Goal: Task Accomplishment & Management: Complete application form

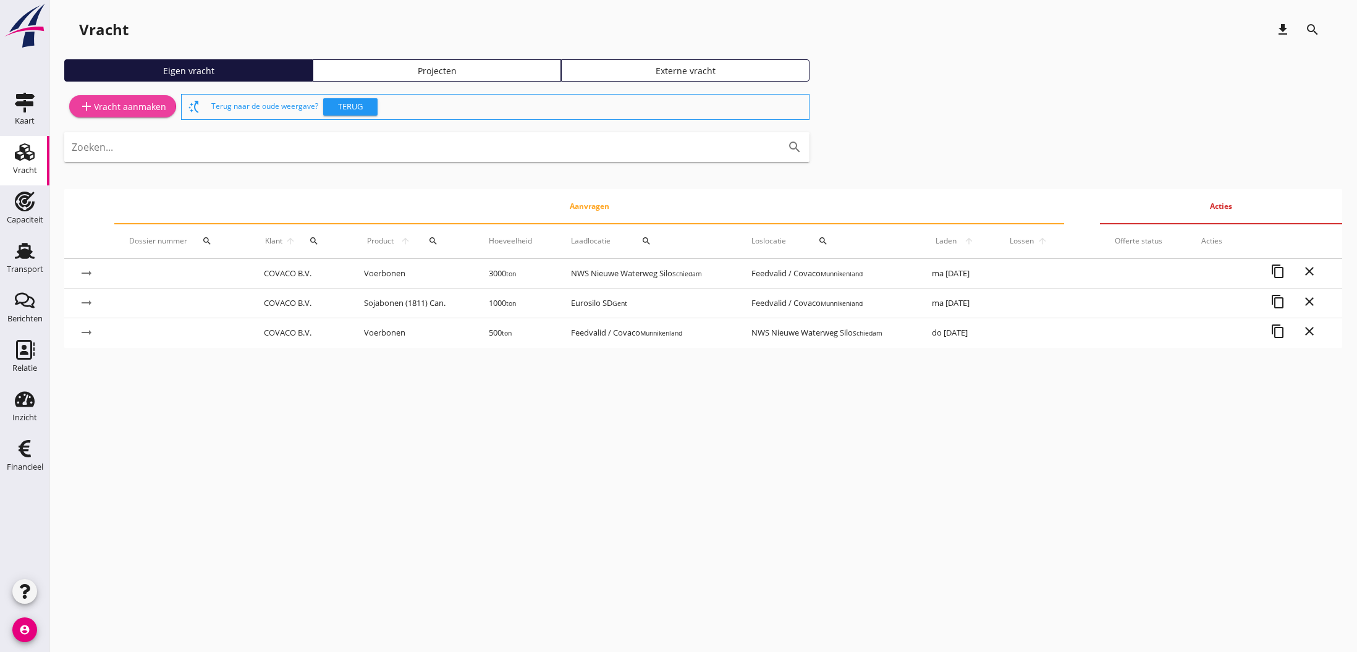
click at [117, 108] on div "add Vracht aanmaken" at bounding box center [122, 106] width 87 height 15
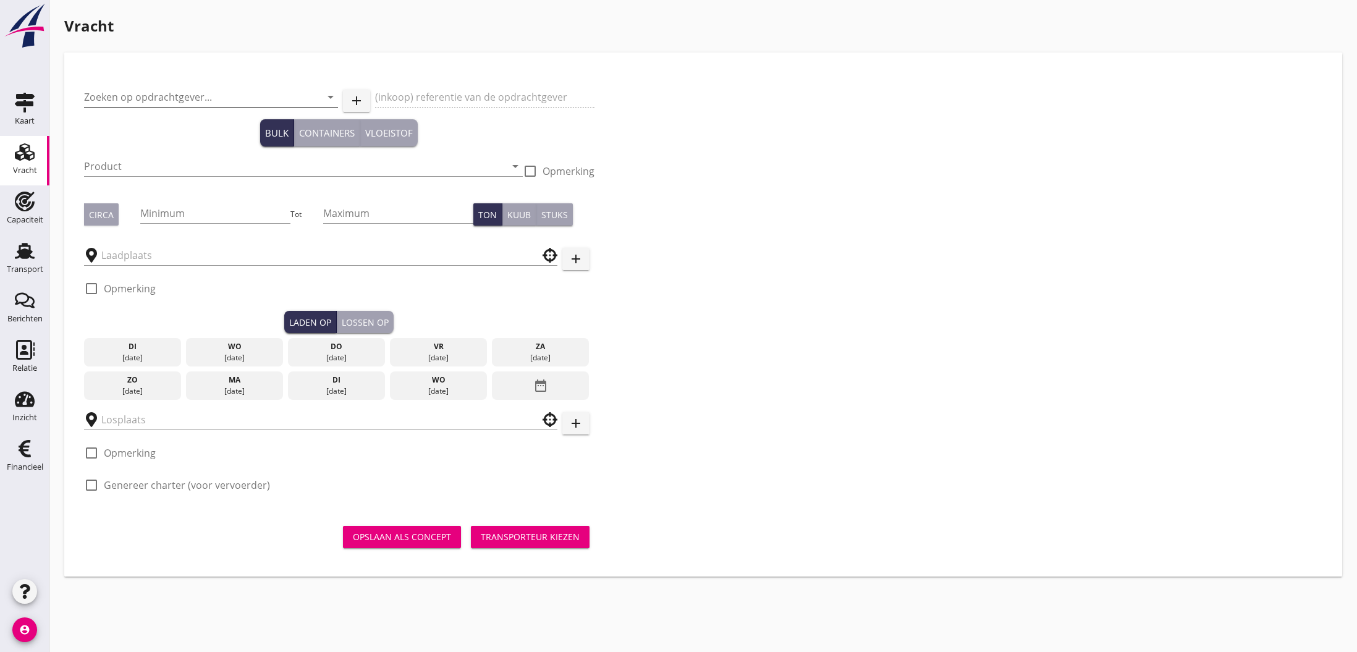
click at [161, 94] on input "Zoeken op opdrachtgever..." at bounding box center [193, 97] width 219 height 20
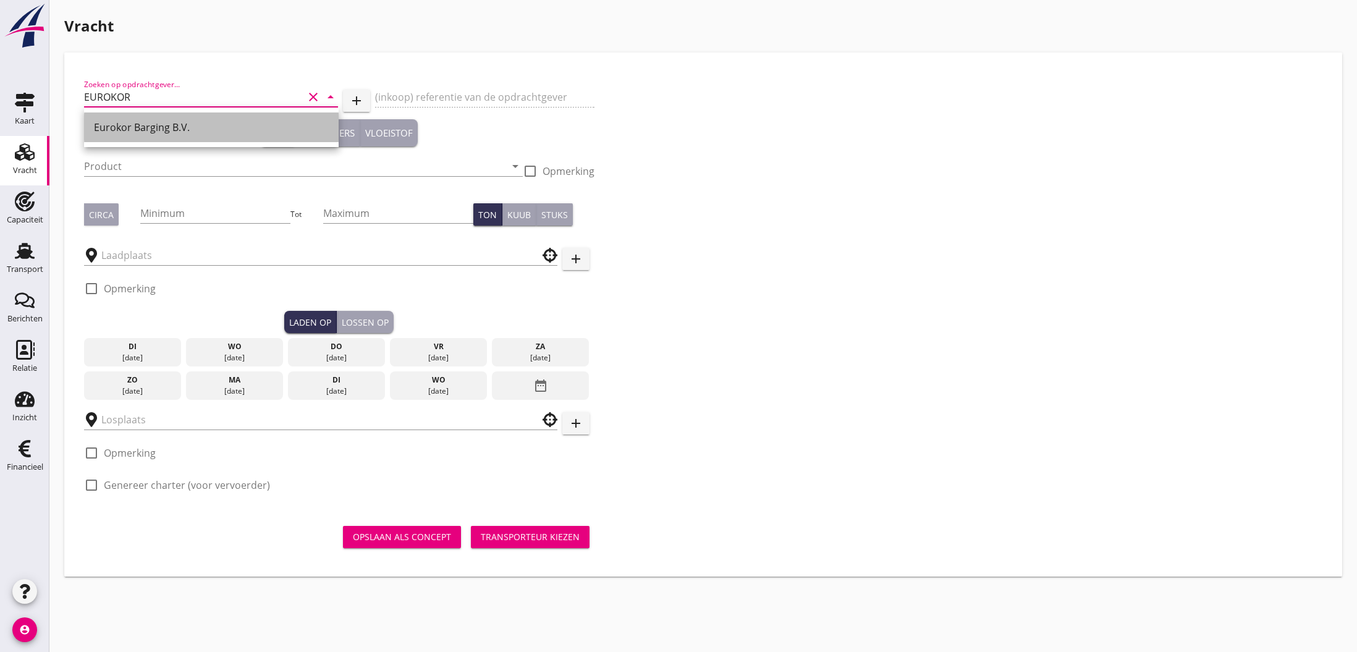
click at [156, 129] on div "Eurokor Barging B.V." at bounding box center [211, 127] width 235 height 15
type input "Eurokor Barging B.V."
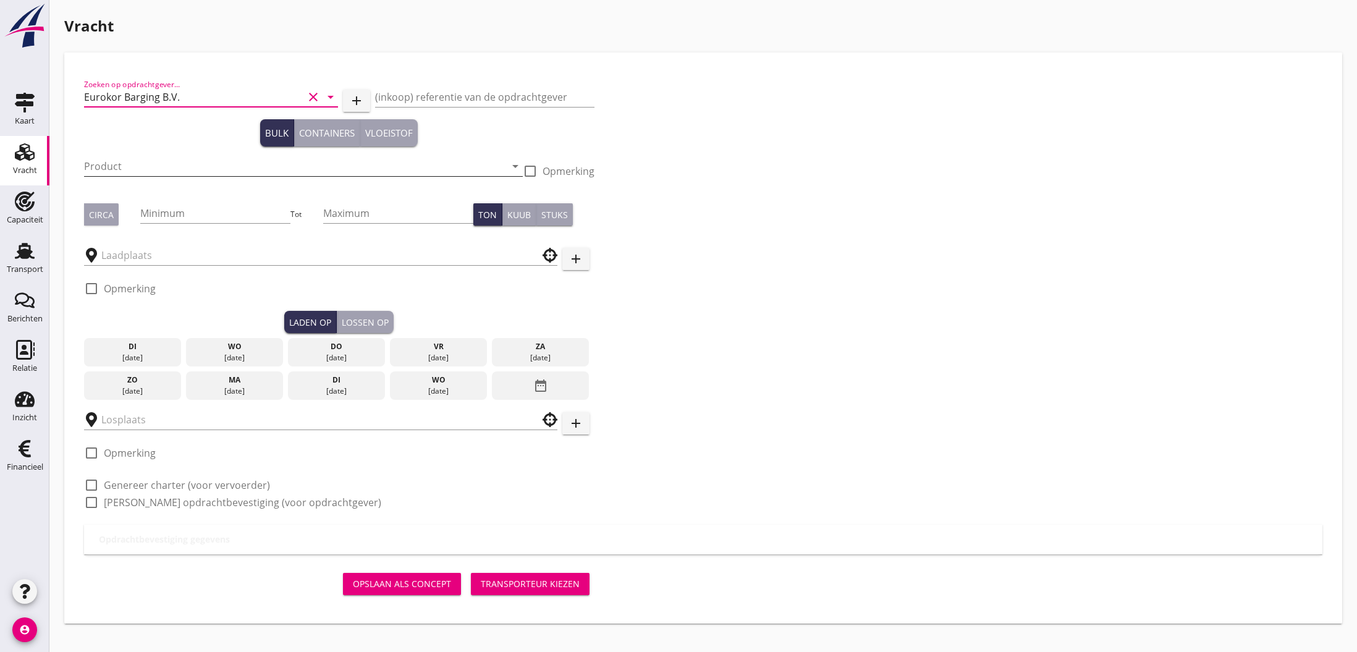
click at [179, 166] on input "Product" at bounding box center [295, 166] width 422 height 20
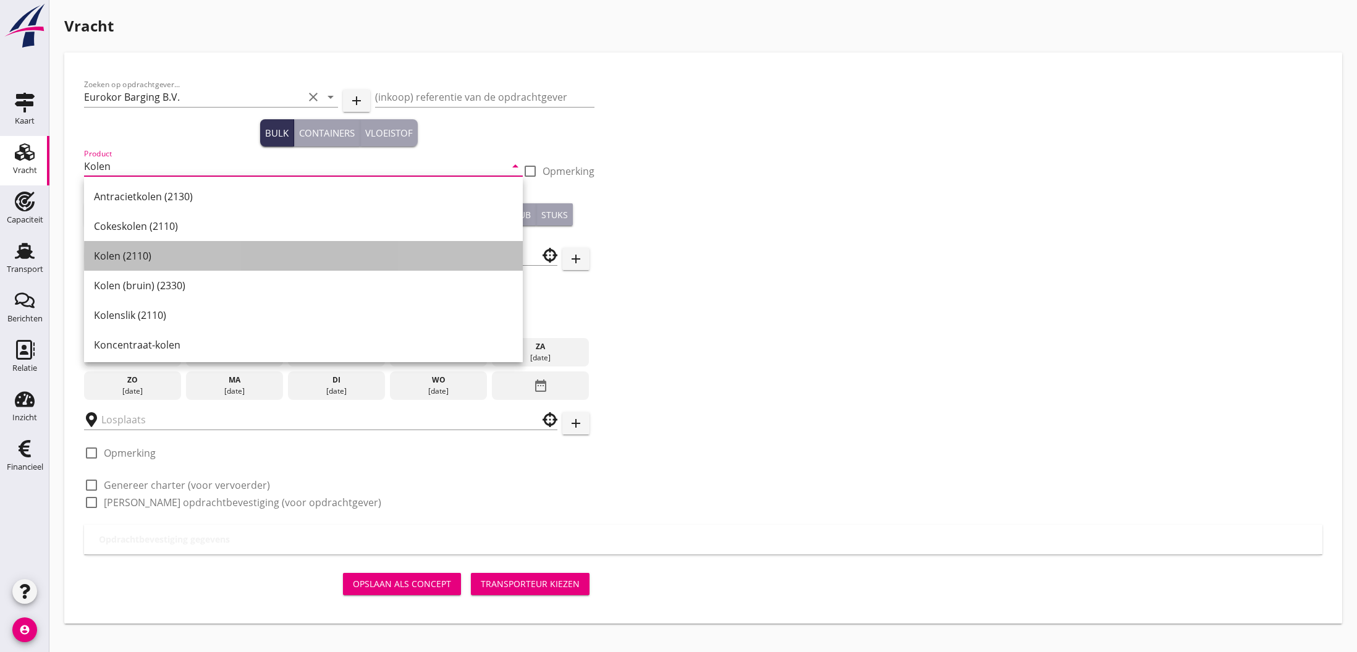
click at [155, 253] on div "Kolen (2110)" at bounding box center [303, 255] width 419 height 15
type input "Kolen (2110)"
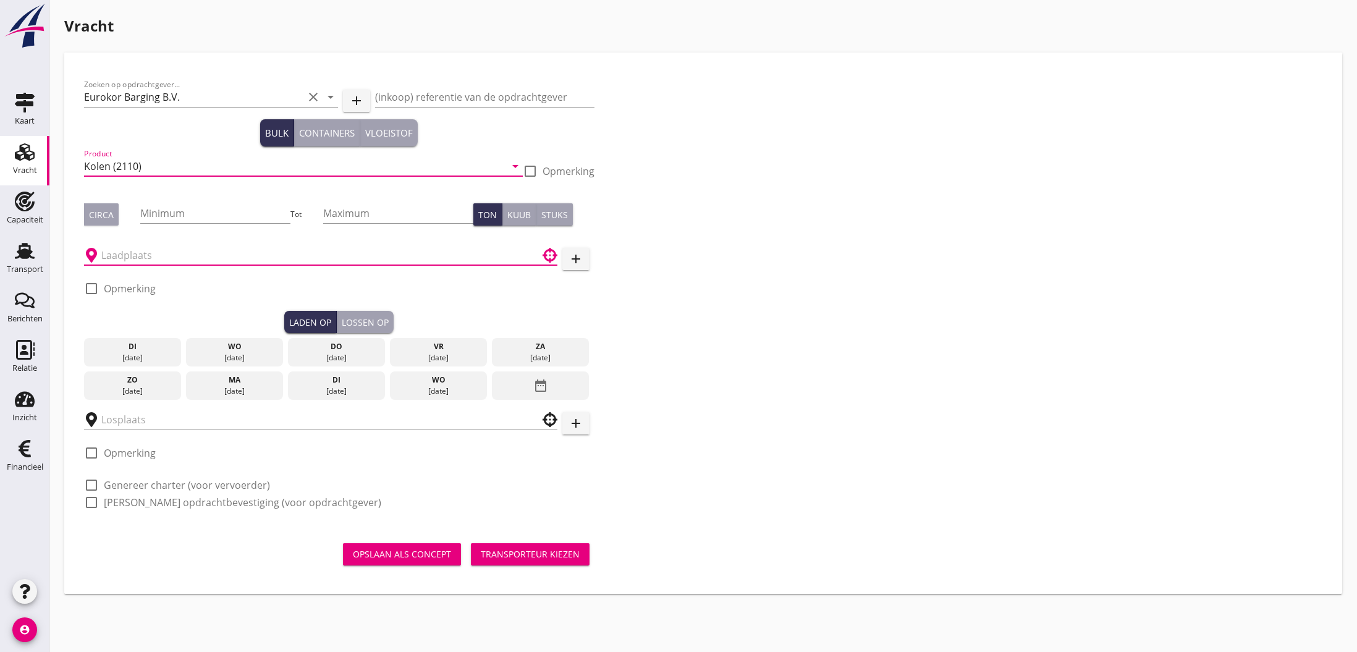
click at [137, 257] on input "text" at bounding box center [312, 255] width 422 height 20
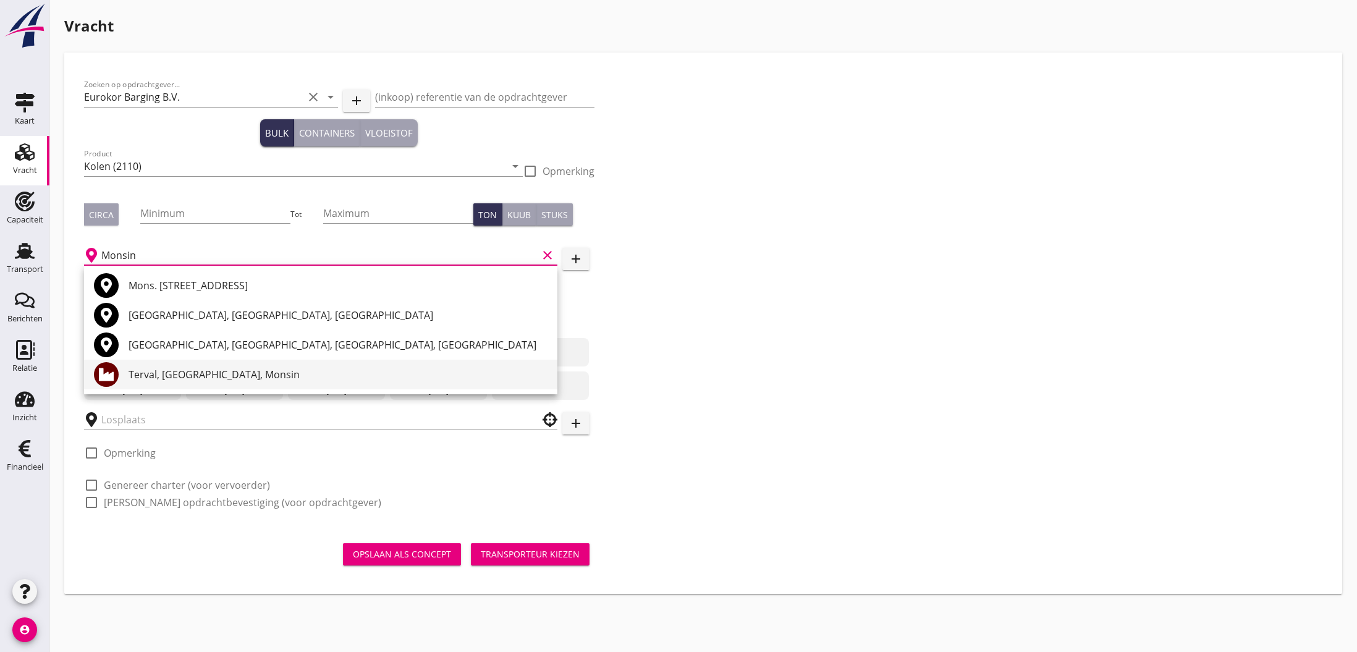
click at [184, 379] on div "Terval, [GEOGRAPHIC_DATA], Monsin" at bounding box center [338, 374] width 419 height 15
type input "Terval, [GEOGRAPHIC_DATA], Monsin"
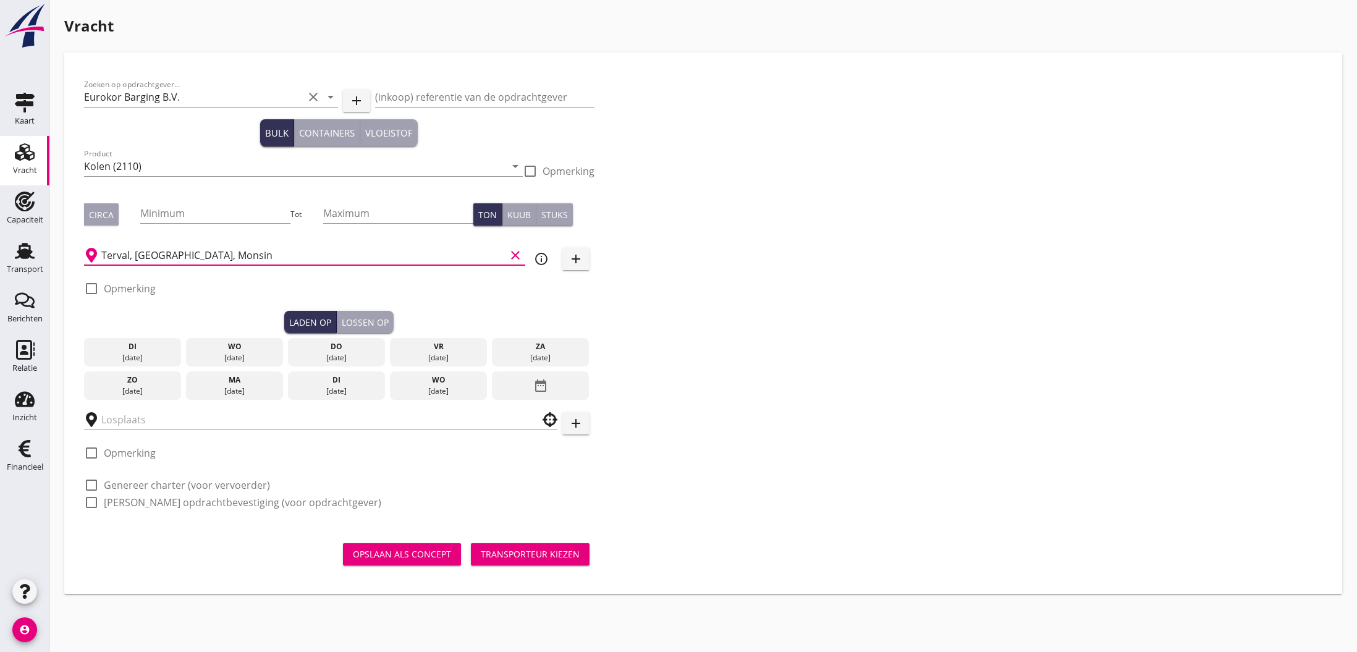
click at [347, 351] on div "do" at bounding box center [336, 346] width 91 height 11
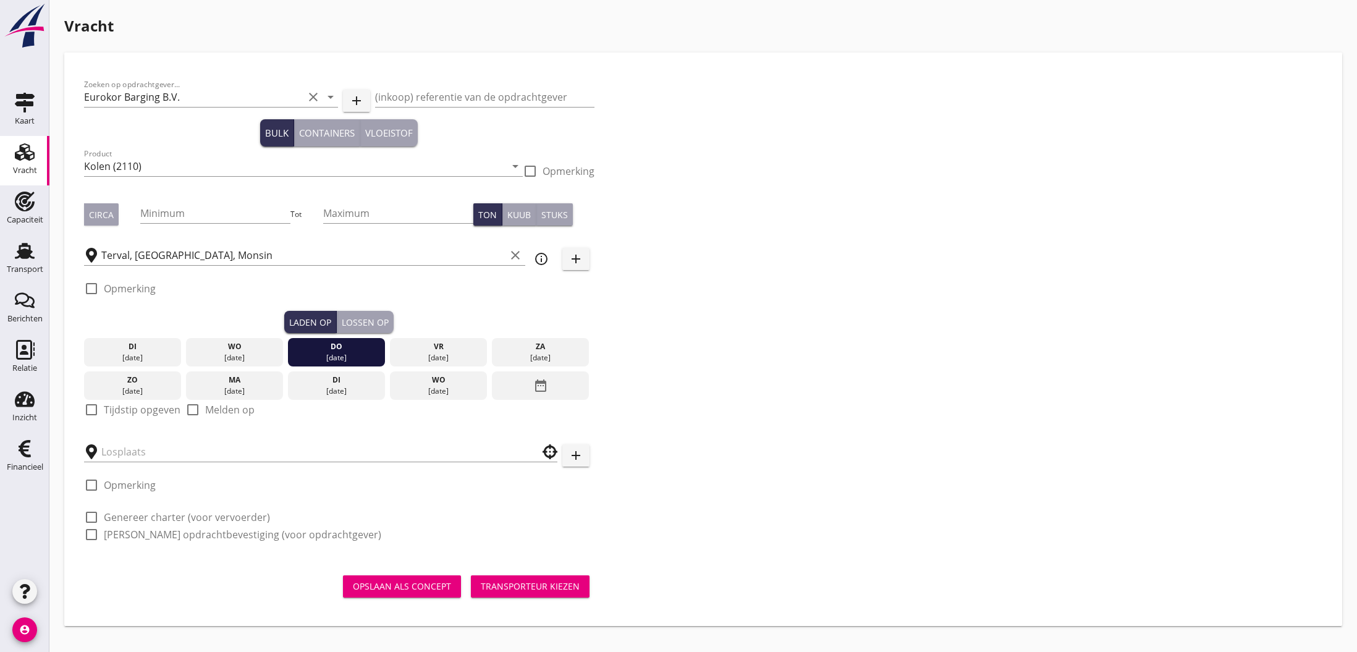
click at [122, 411] on label "Tijdstip opgeven" at bounding box center [142, 410] width 77 height 12
checkbox input "true"
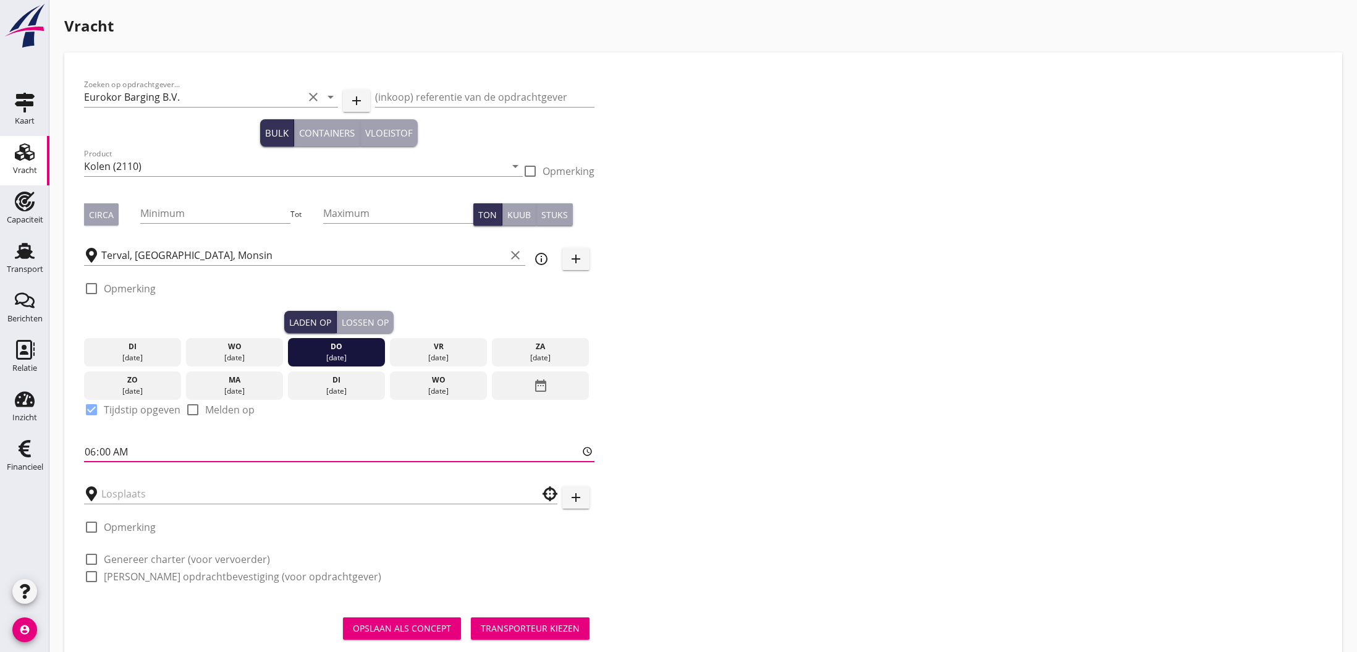
click at [91, 455] on input "06:00" at bounding box center [339, 452] width 511 height 20
type input "14:00"
click at [118, 497] on input "text" at bounding box center [312, 494] width 422 height 20
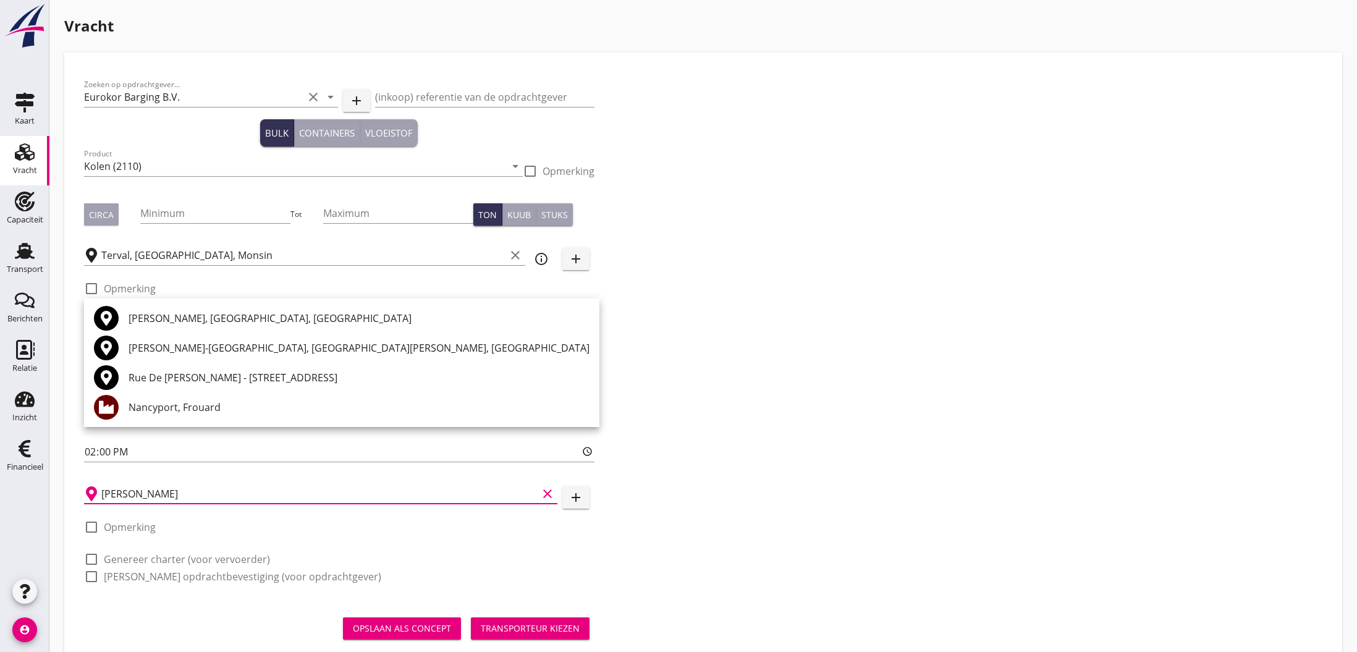
click at [217, 409] on div "Nancyport, Frouard" at bounding box center [359, 407] width 461 height 15
type input "Nancyport, Frouard"
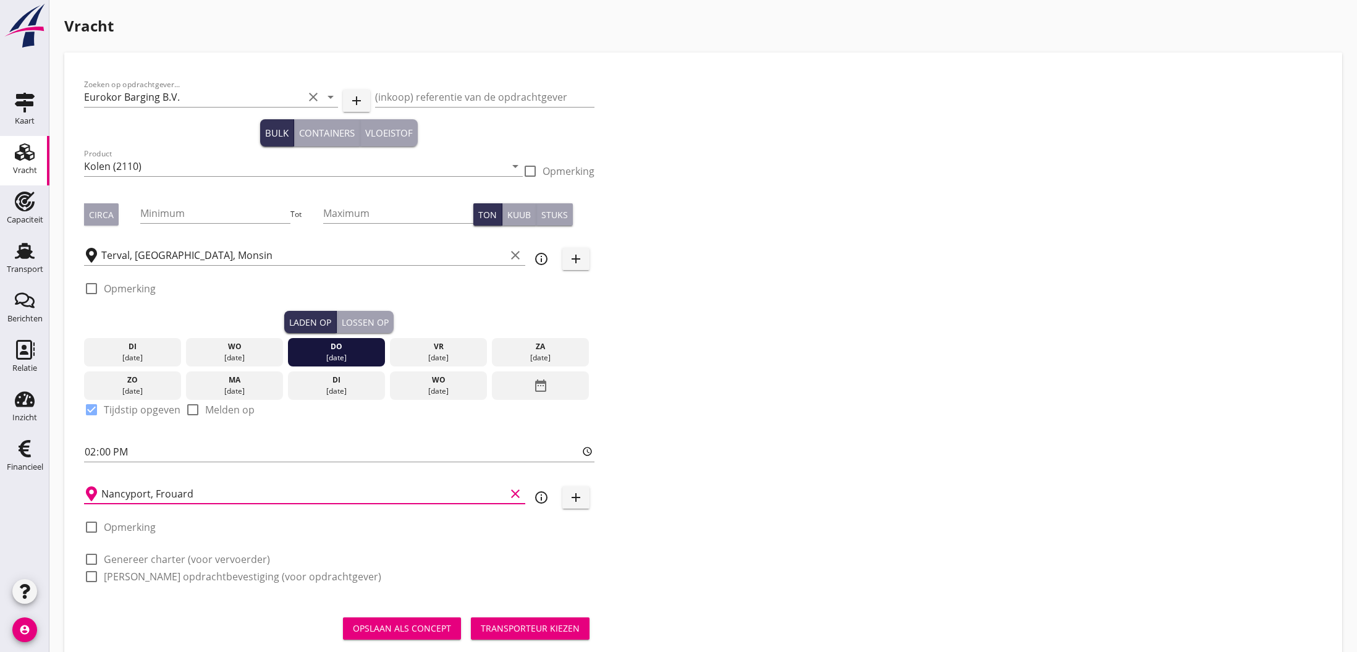
click at [355, 316] on div "Lossen op" at bounding box center [365, 322] width 47 height 13
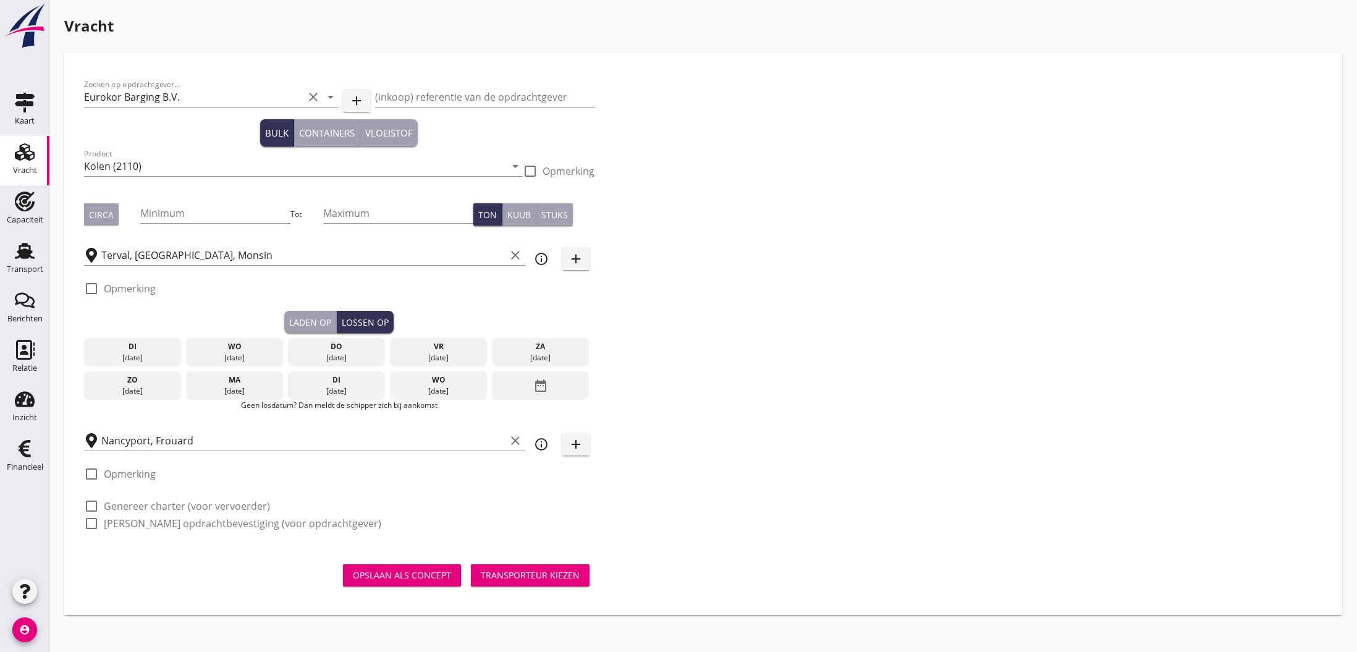
click at [531, 388] on div "date_range" at bounding box center [540, 385] width 97 height 28
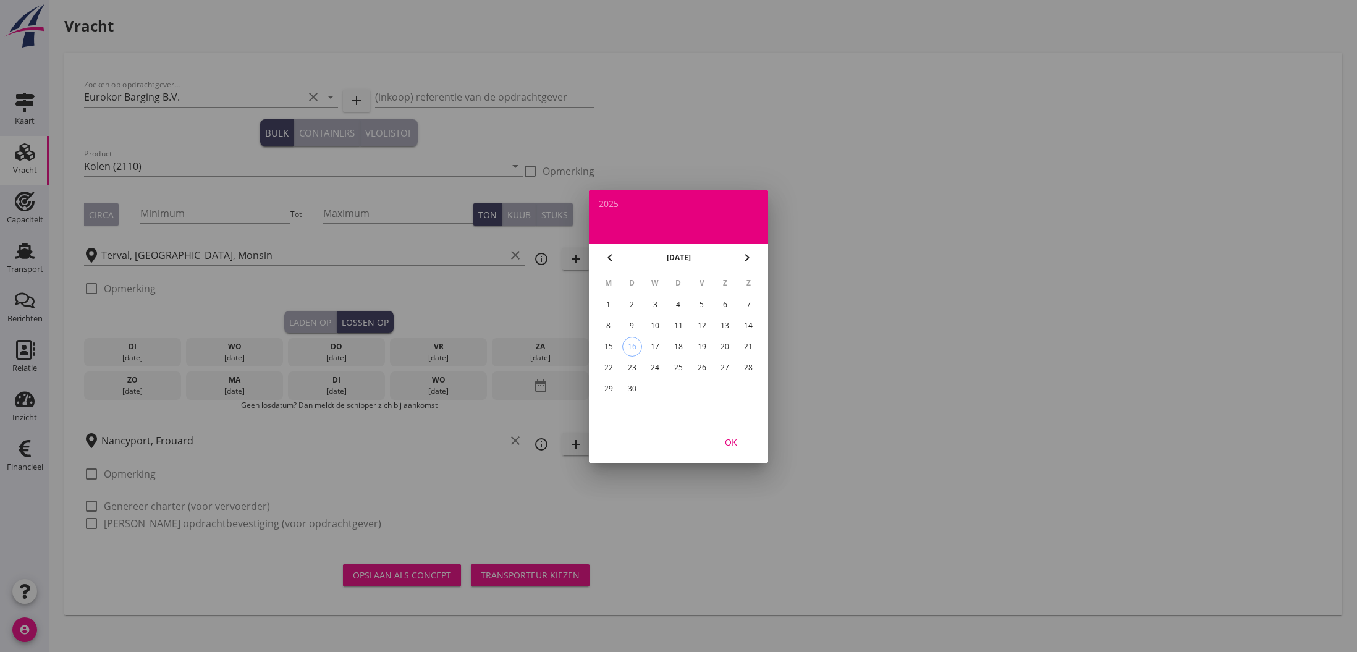
drag, startPoint x: 679, startPoint y: 363, endPoint x: 649, endPoint y: 365, distance: 30.3
click at [679, 363] on div "25" at bounding box center [679, 368] width 20 height 20
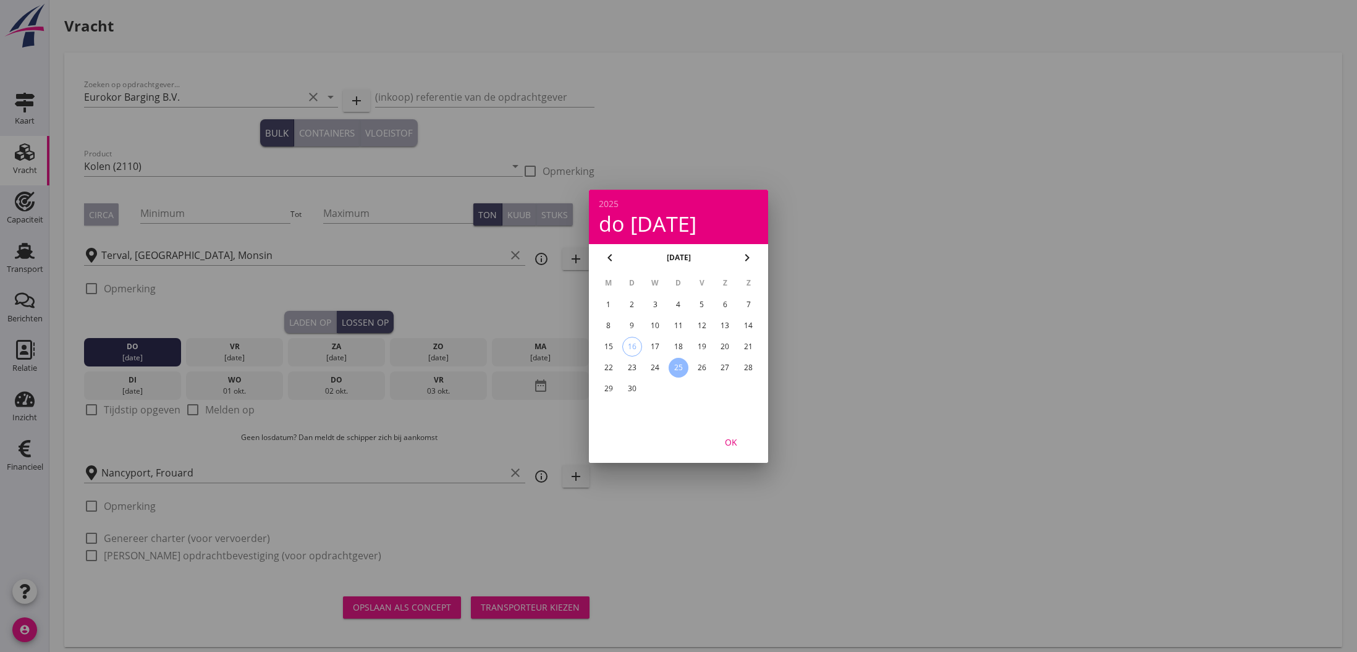
click at [88, 411] on div at bounding box center [678, 326] width 1357 height 652
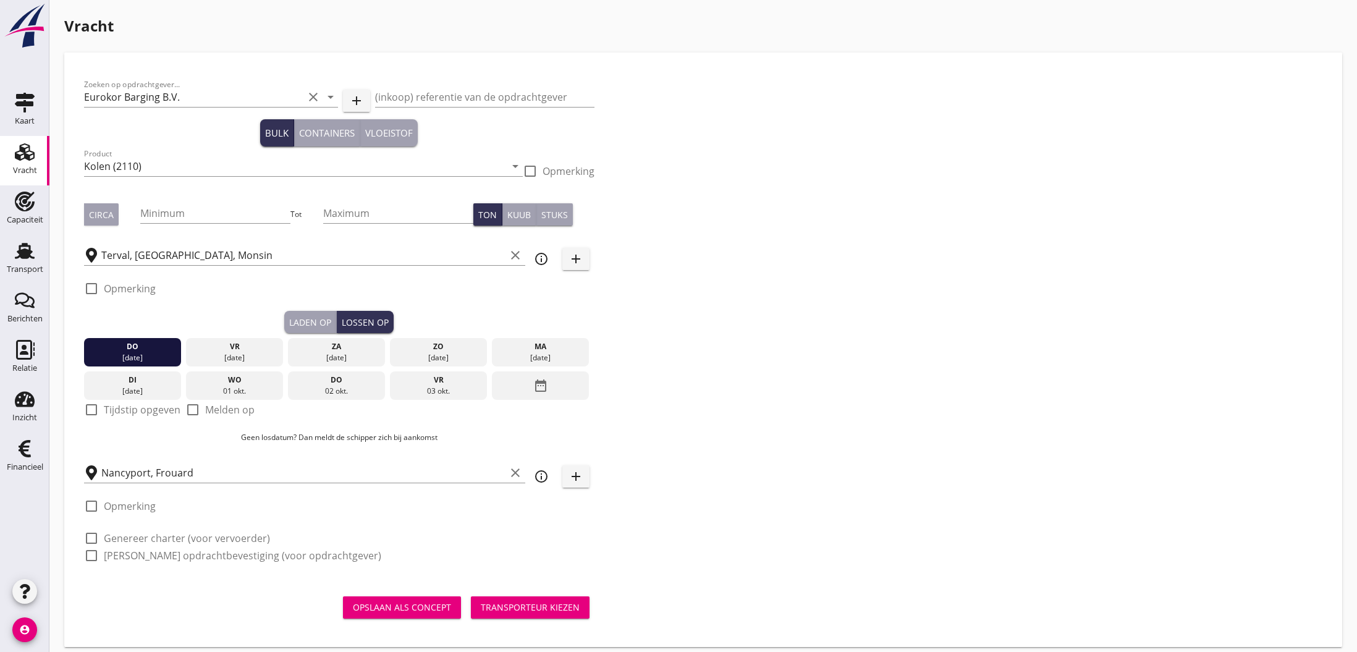
click at [94, 409] on div at bounding box center [91, 409] width 21 height 21
checkbox input "true"
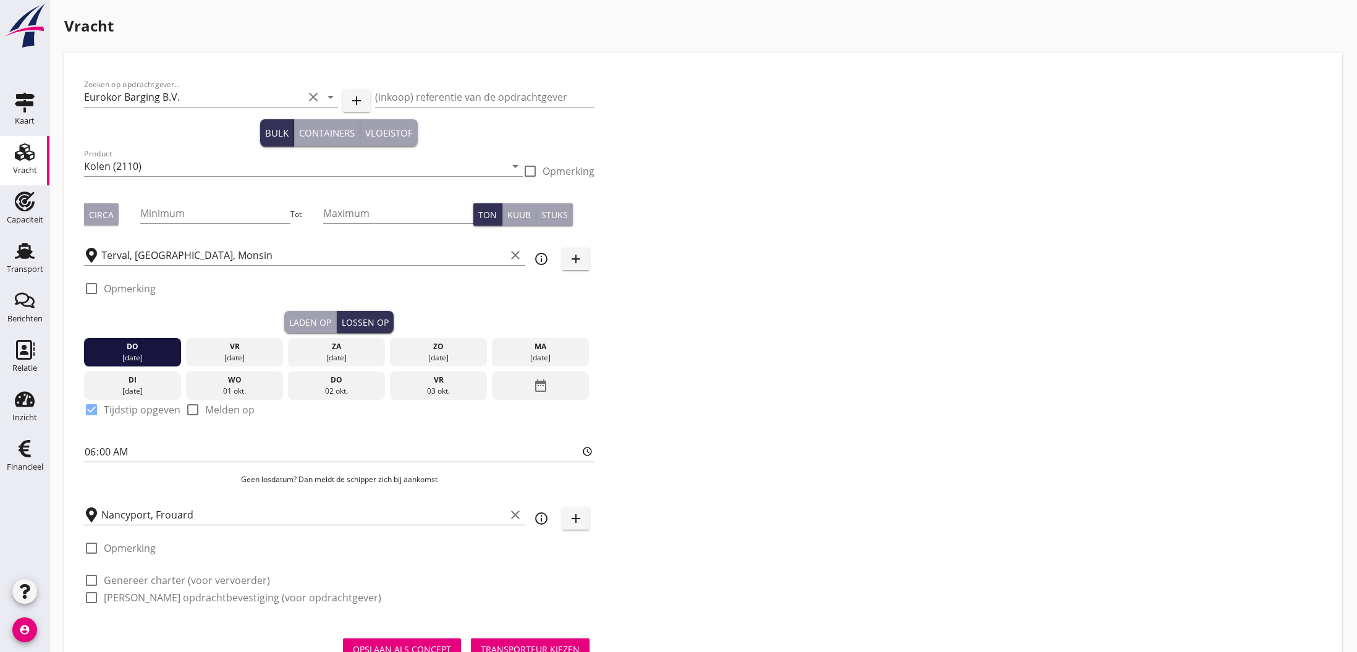
click at [154, 580] on label "Genereer charter (voor vervoerder)" at bounding box center [187, 580] width 166 height 12
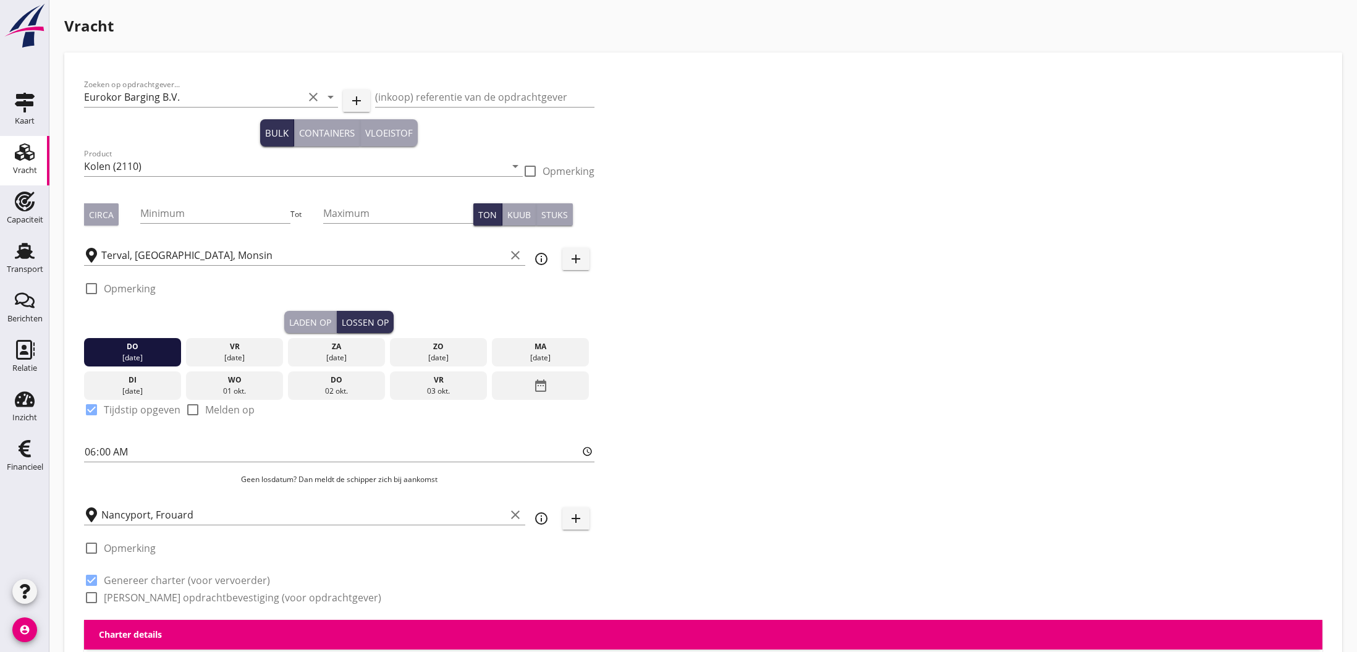
checkbox input "true"
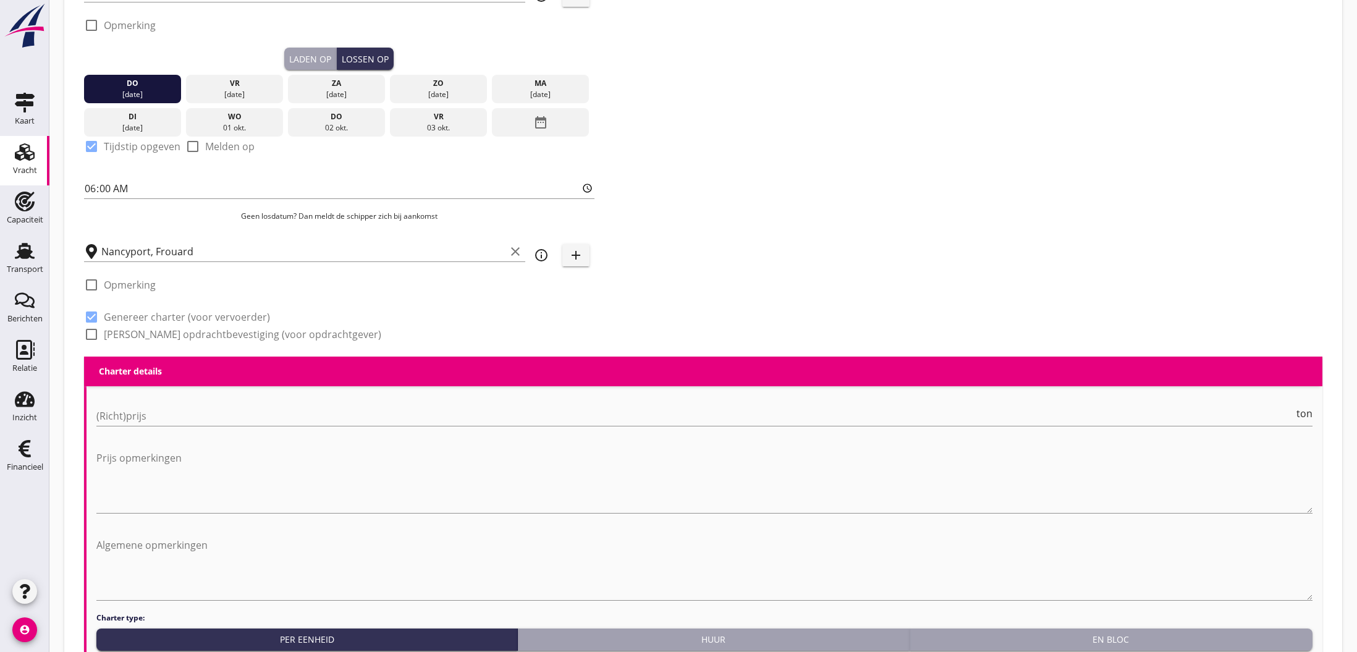
scroll to position [284, 0]
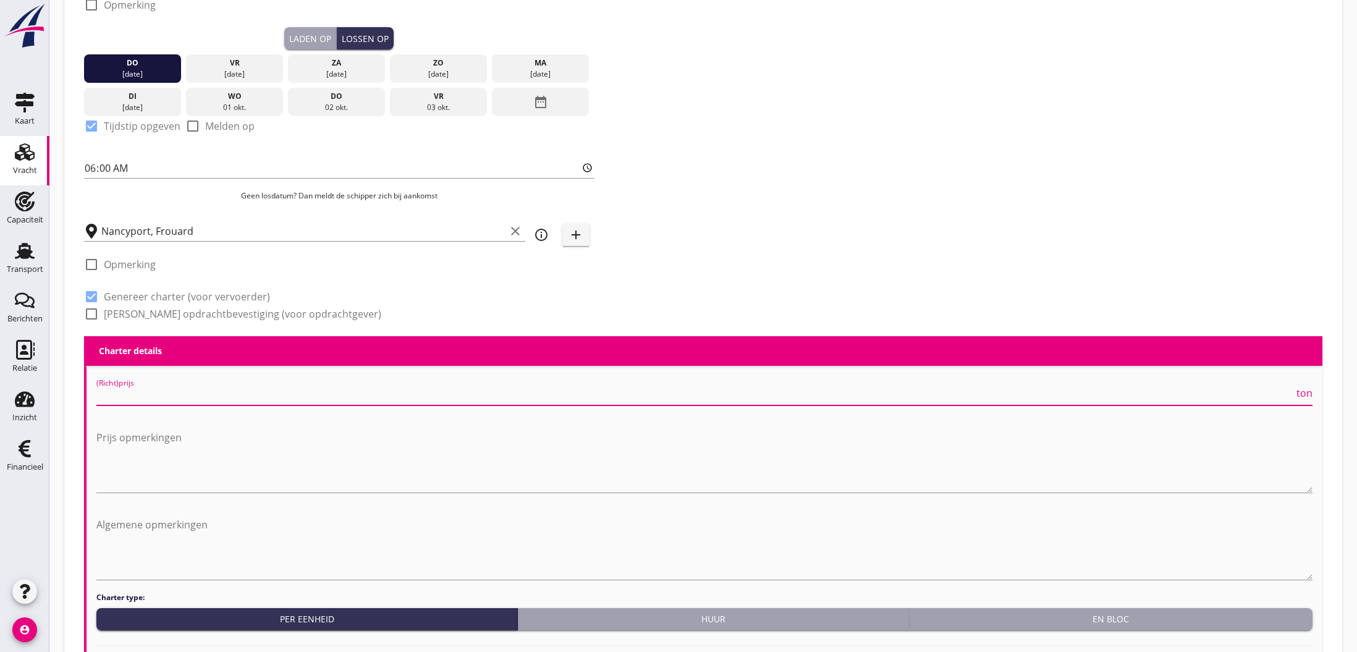
click at [139, 393] on input "(Richt)prijs" at bounding box center [695, 396] width 1198 height 20
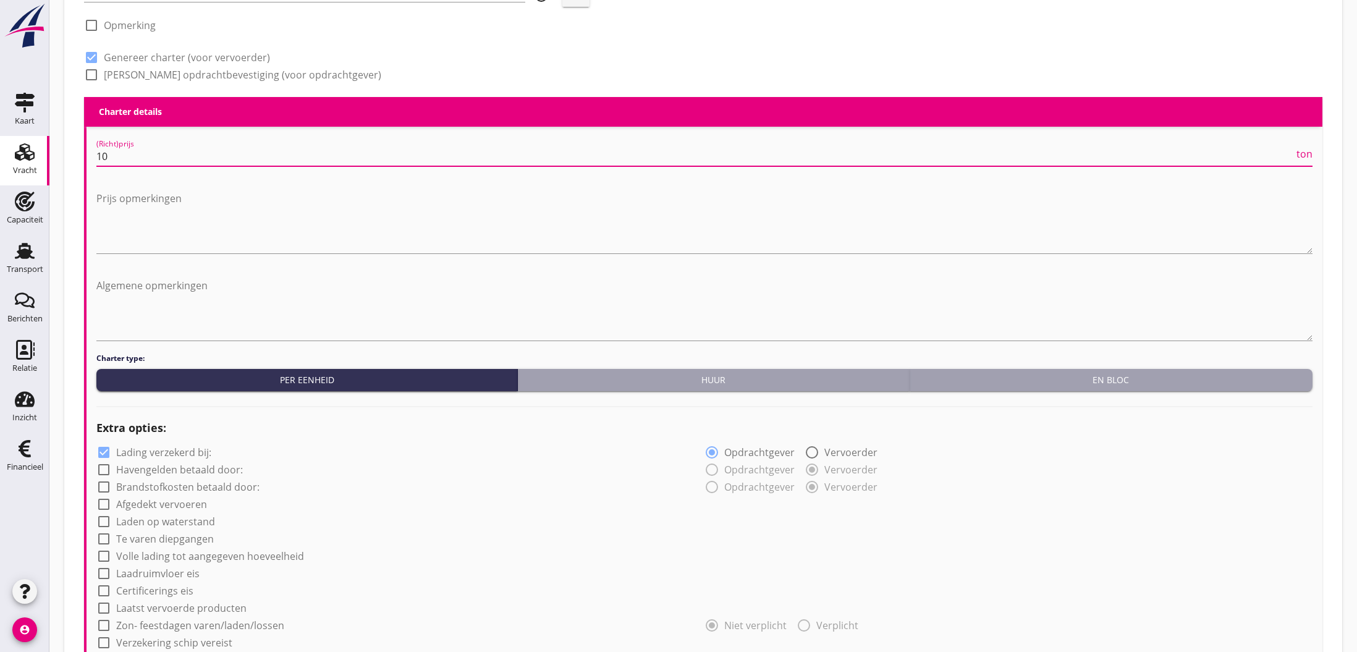
scroll to position [582, 0]
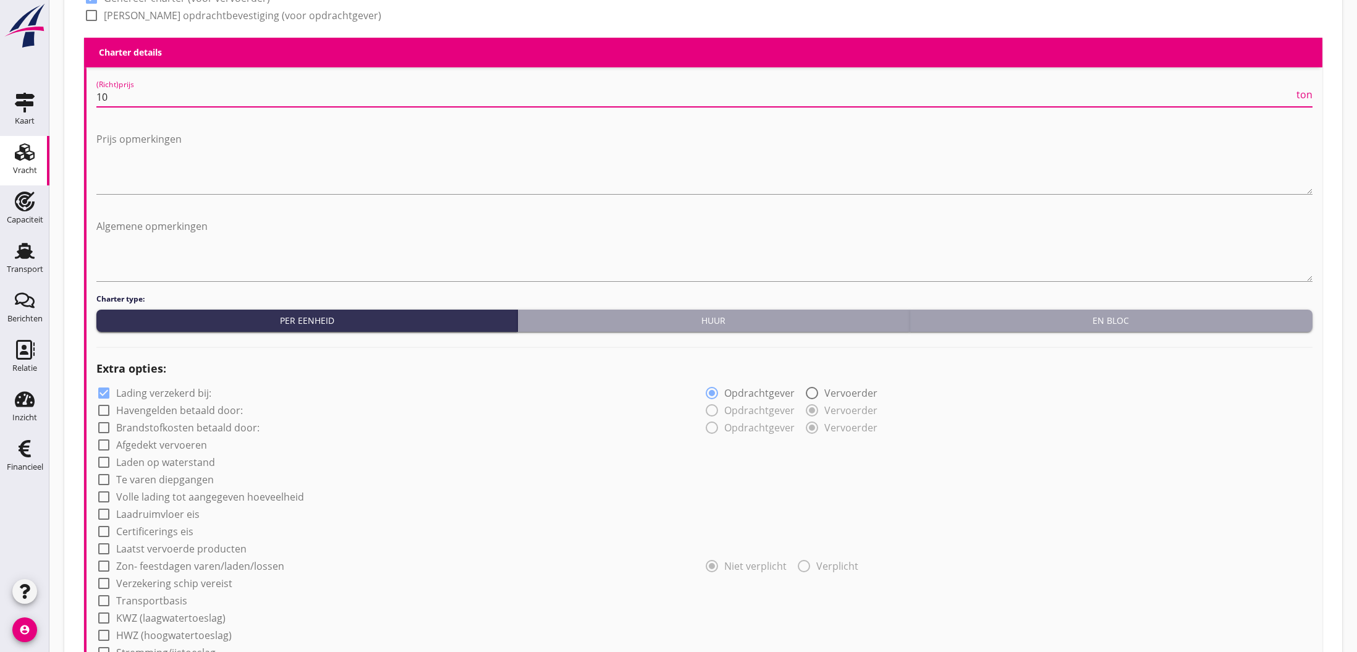
type input "10"
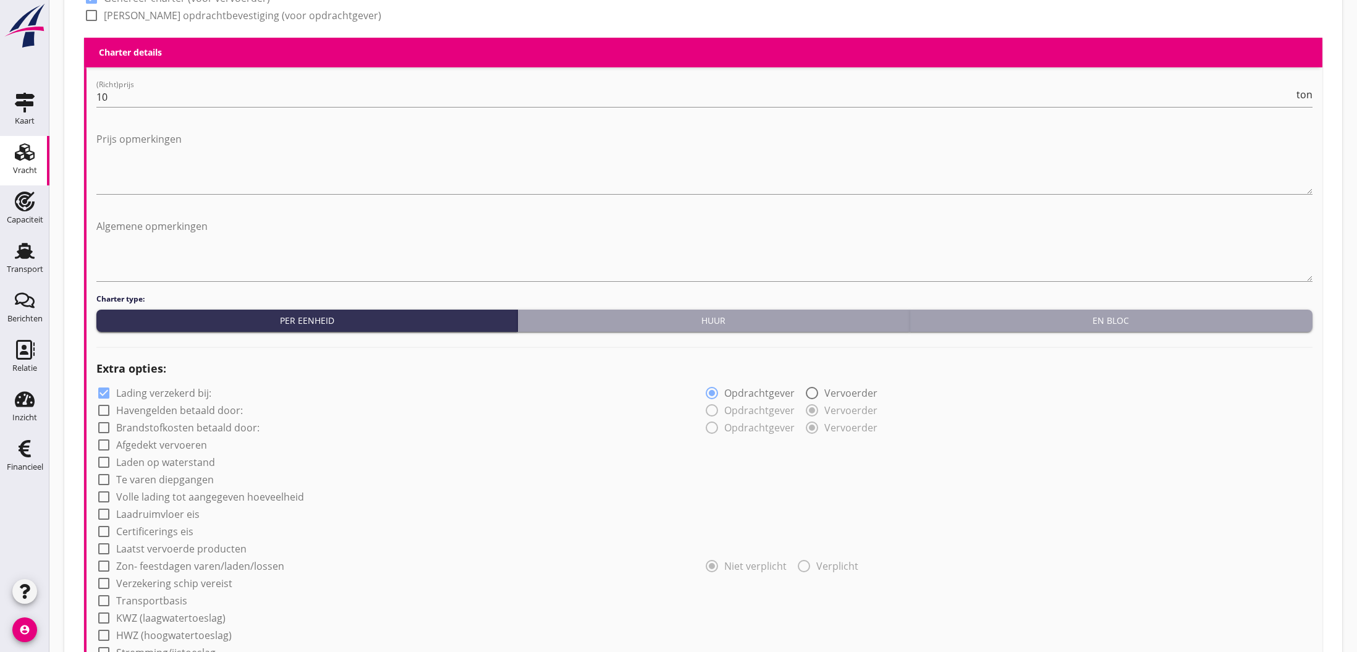
click at [148, 410] on label "Havengelden betaald door:" at bounding box center [179, 410] width 127 height 12
checkbox input "true"
click at [143, 427] on label "Brandstofkosten betaald door:" at bounding box center [187, 428] width 143 height 12
checkbox input "true"
drag, startPoint x: 139, startPoint y: 444, endPoint x: 136, endPoint y: 457, distance: 13.3
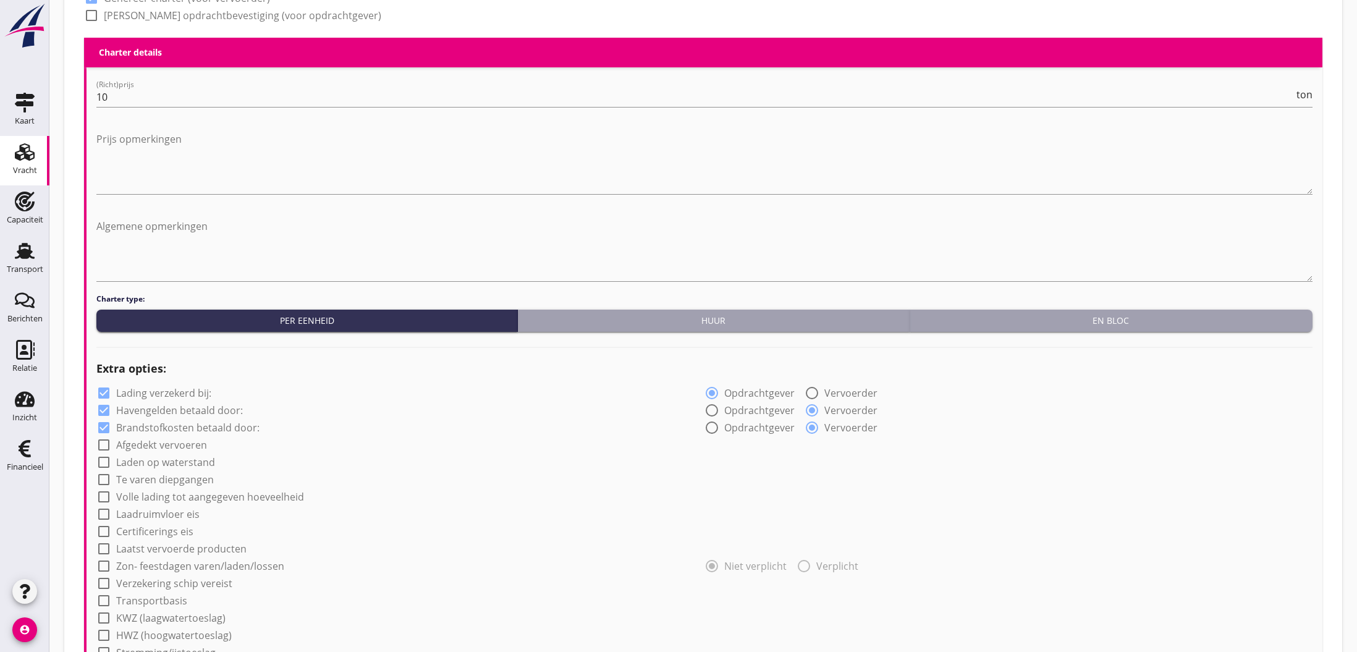
click at [139, 444] on label "Afgedekt vervoeren" at bounding box center [161, 445] width 91 height 12
checkbox input "true"
click at [134, 461] on label "Laden op waterstand" at bounding box center [165, 462] width 99 height 12
checkbox input "true"
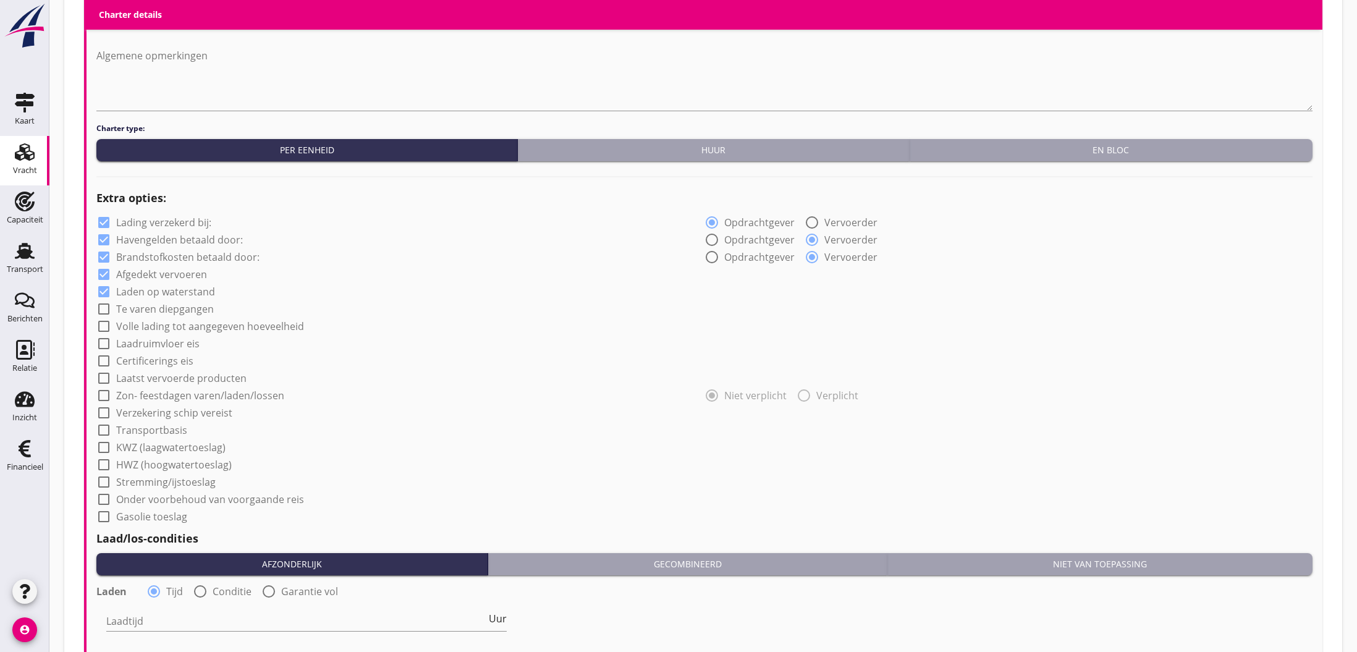
scroll to position [760, 0]
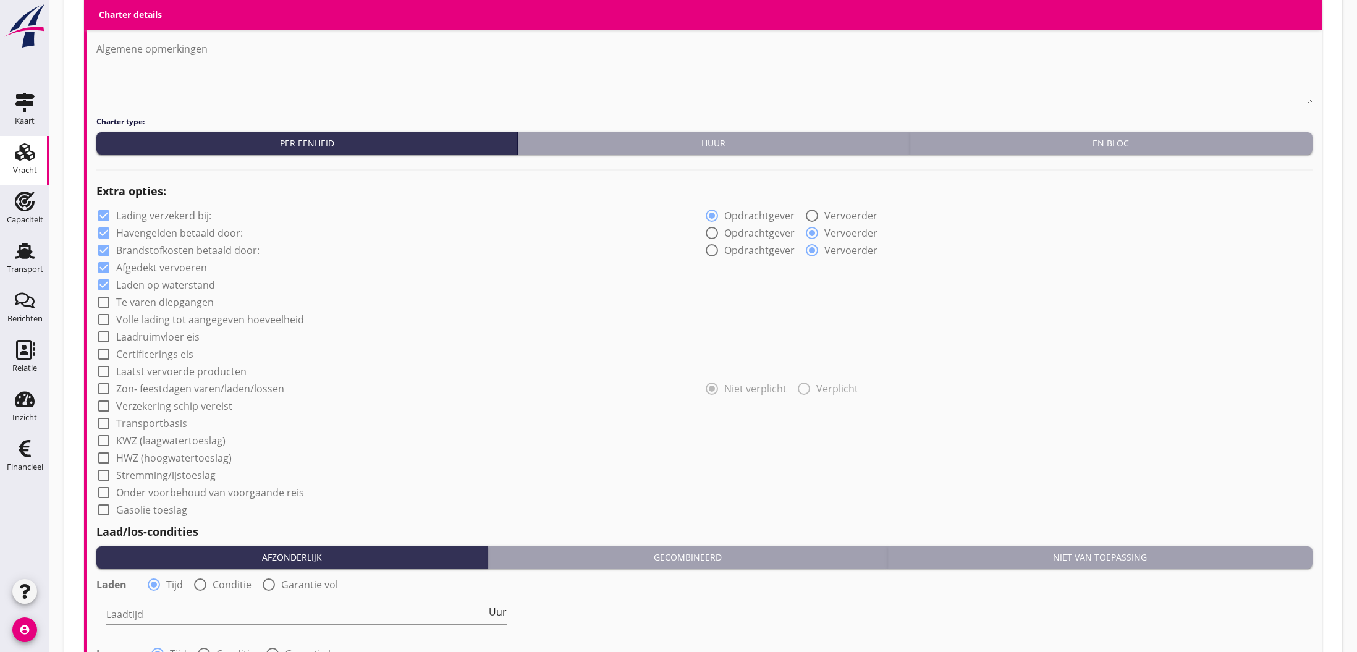
click at [172, 302] on label "Te varen diepgangen" at bounding box center [165, 302] width 98 height 12
checkbox input "true"
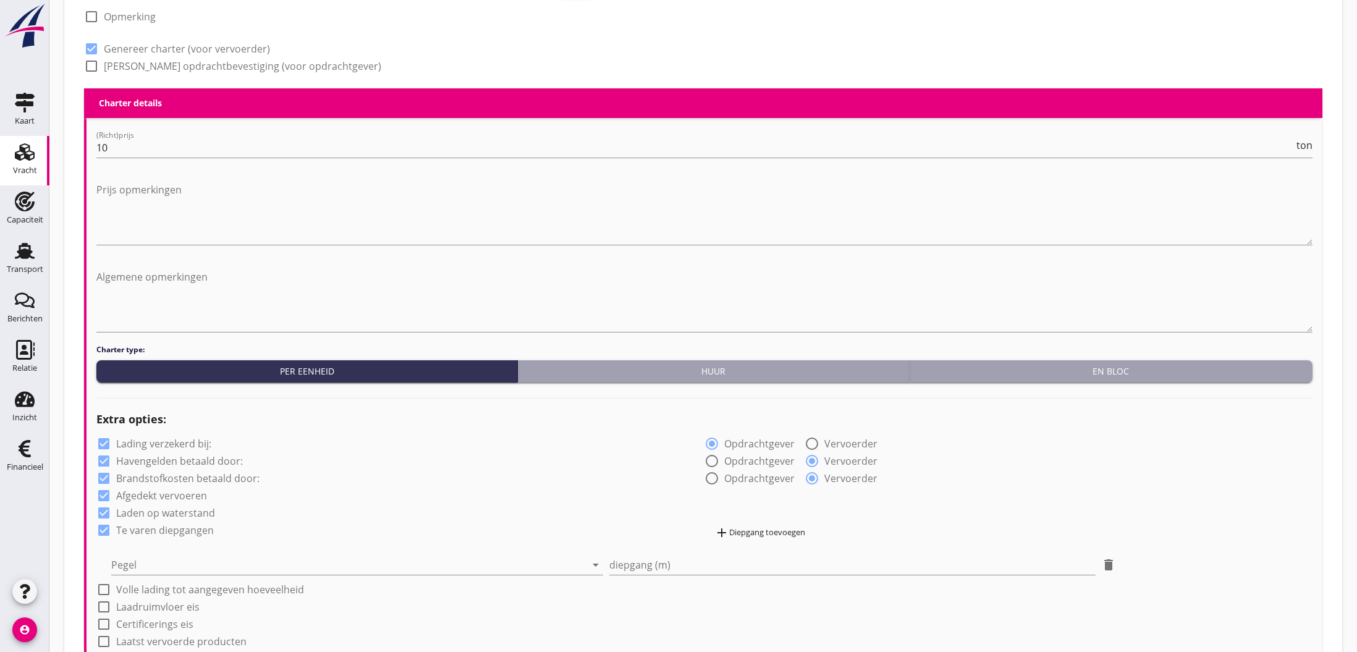
scroll to position [517, 0]
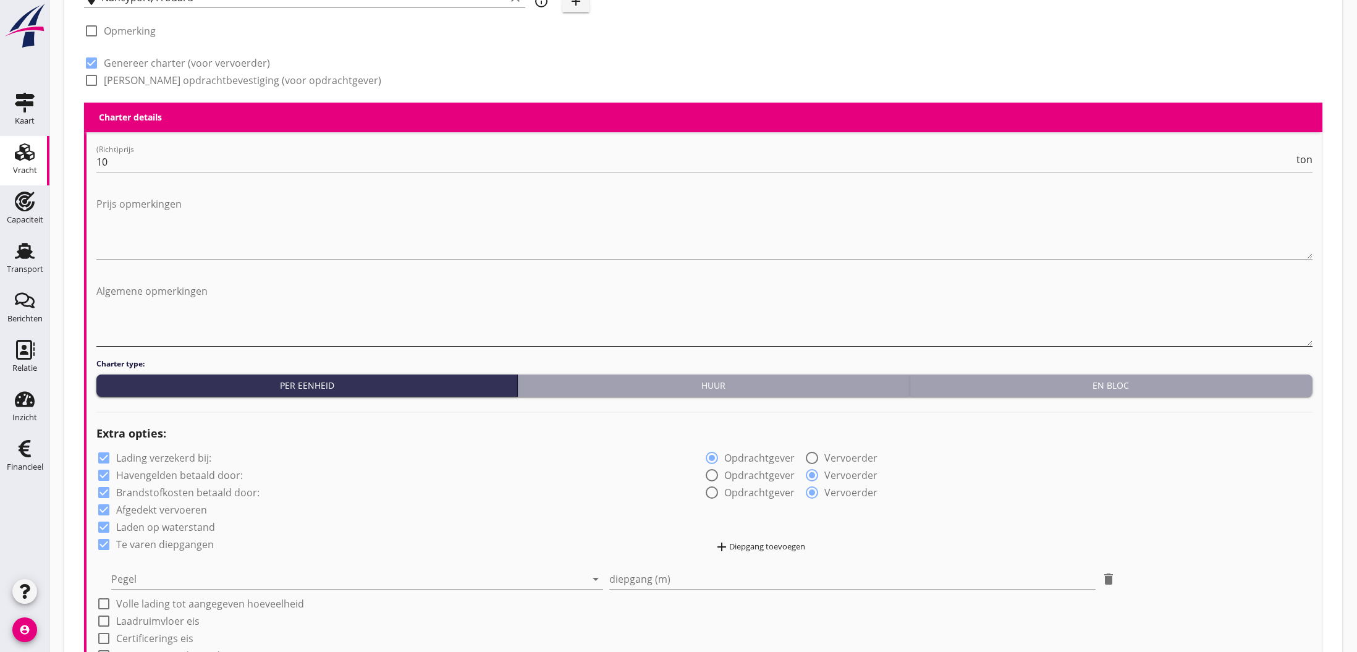
click at [111, 308] on textarea "Algemene opmerkingen" at bounding box center [704, 313] width 1216 height 65
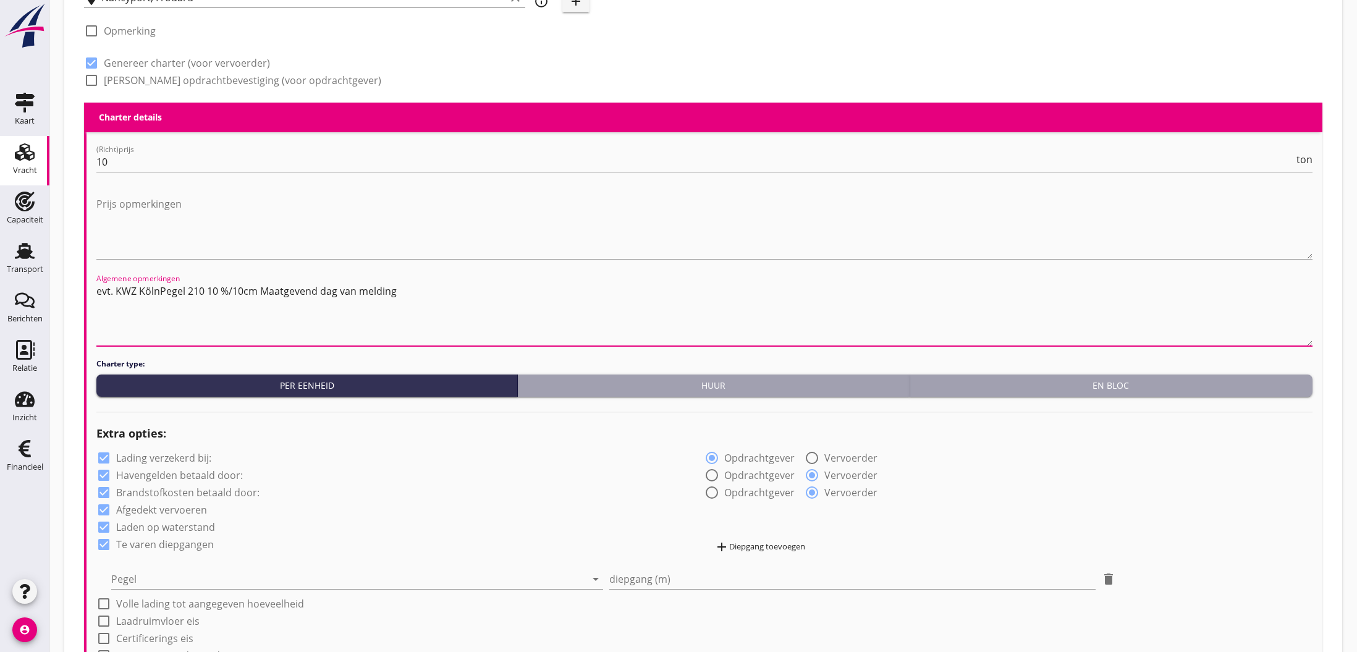
drag, startPoint x: 111, startPoint y: 308, endPoint x: 360, endPoint y: 290, distance: 249.7
click at [355, 292] on textarea "evt. KWZ KölnPegel 210 10 %/10cm Maatgevend dag van melding" at bounding box center [704, 313] width 1216 height 65
drag, startPoint x: 362, startPoint y: 291, endPoint x: 369, endPoint y: 293, distance: 7.0
click at [375, 292] on textarea "evt. KWZ KölnPegel 210 10 %/10cm Maatgevend dag van melding" at bounding box center [704, 313] width 1216 height 65
click at [427, 294] on textarea "evt. KWZ KölnPegel 210 10 %/10cm Maatgevend dag van belading" at bounding box center [704, 313] width 1216 height 65
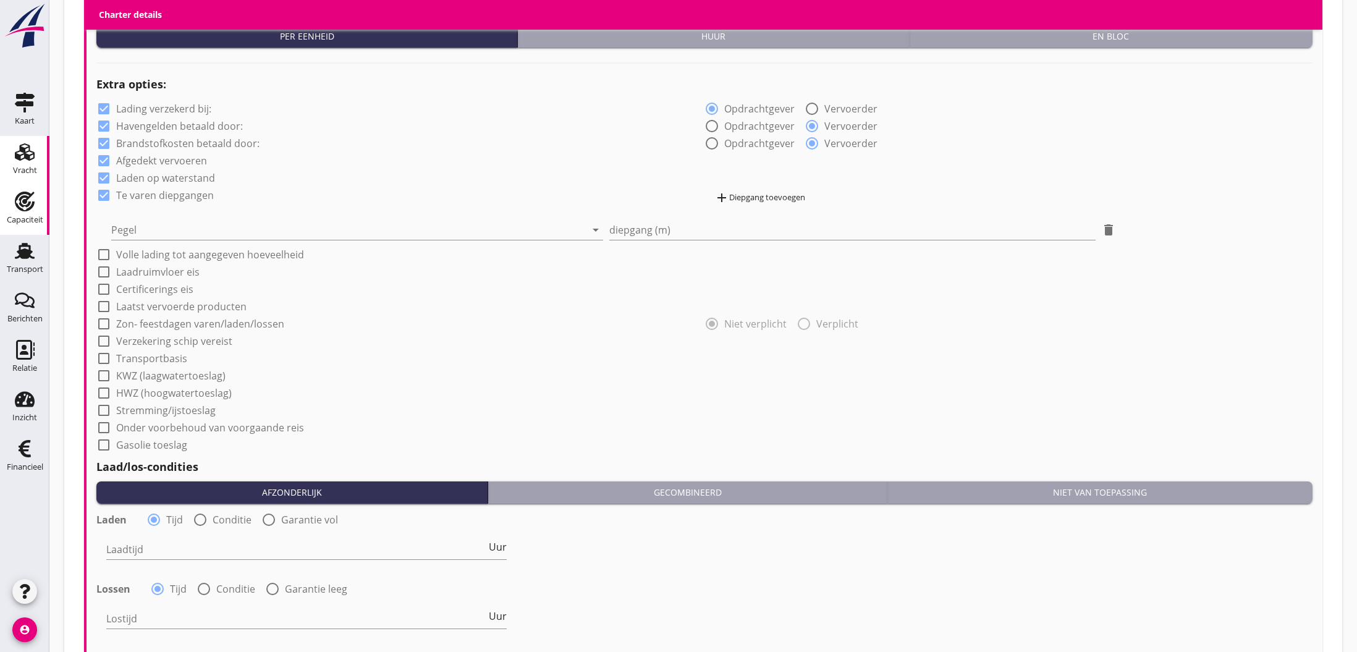
scroll to position [863, 0]
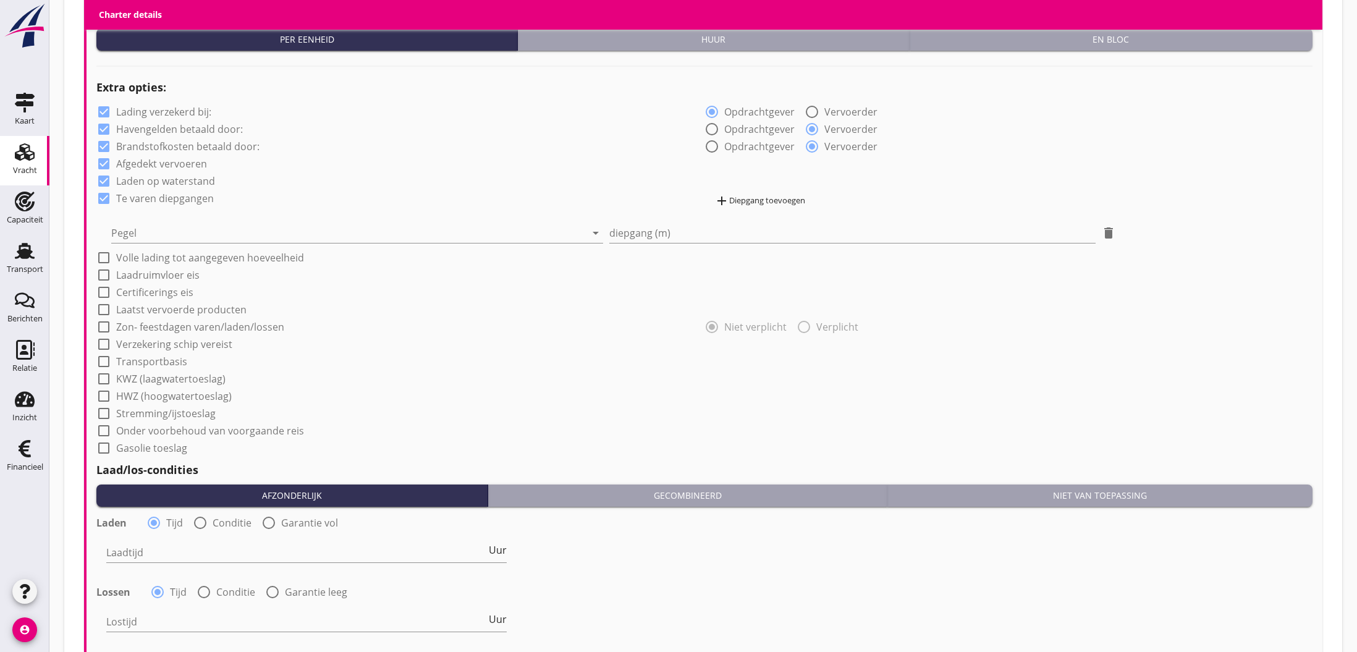
type textarea "evt. KWZ KölnPegel 210 10 %/10cm Maatgevend dag van belading"
click at [104, 199] on div at bounding box center [103, 198] width 21 height 21
checkbox input "false"
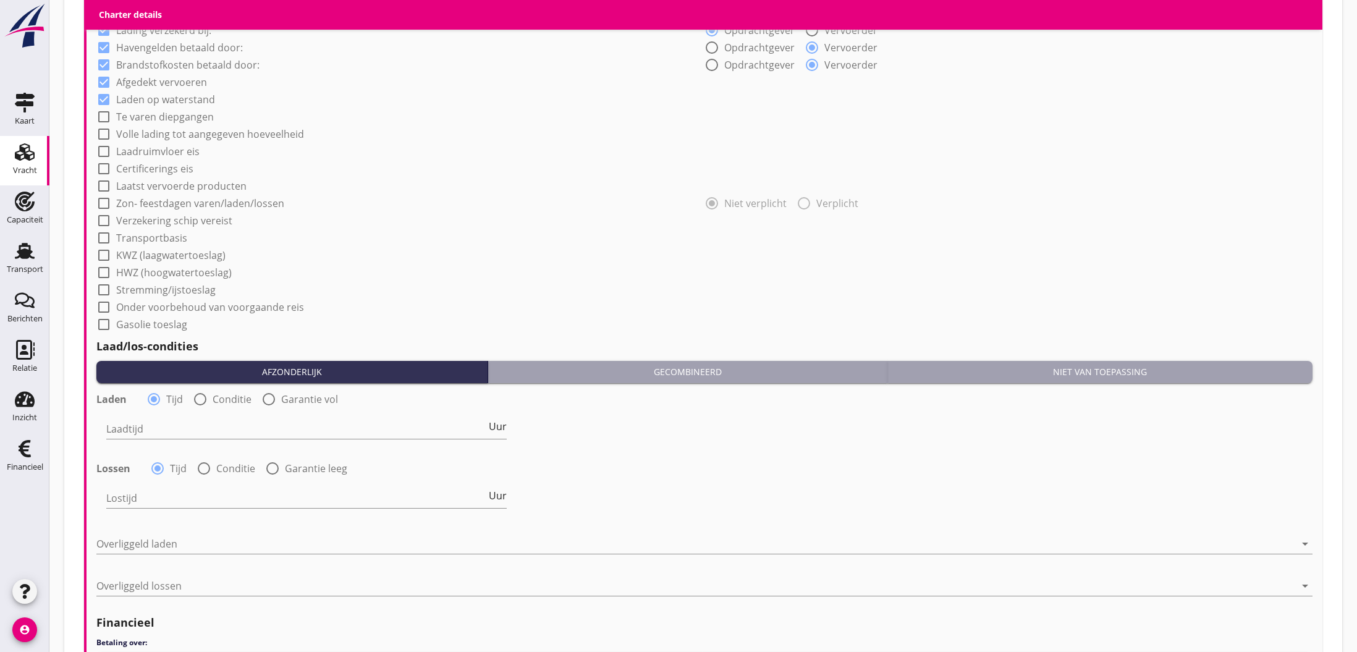
scroll to position [951, 0]
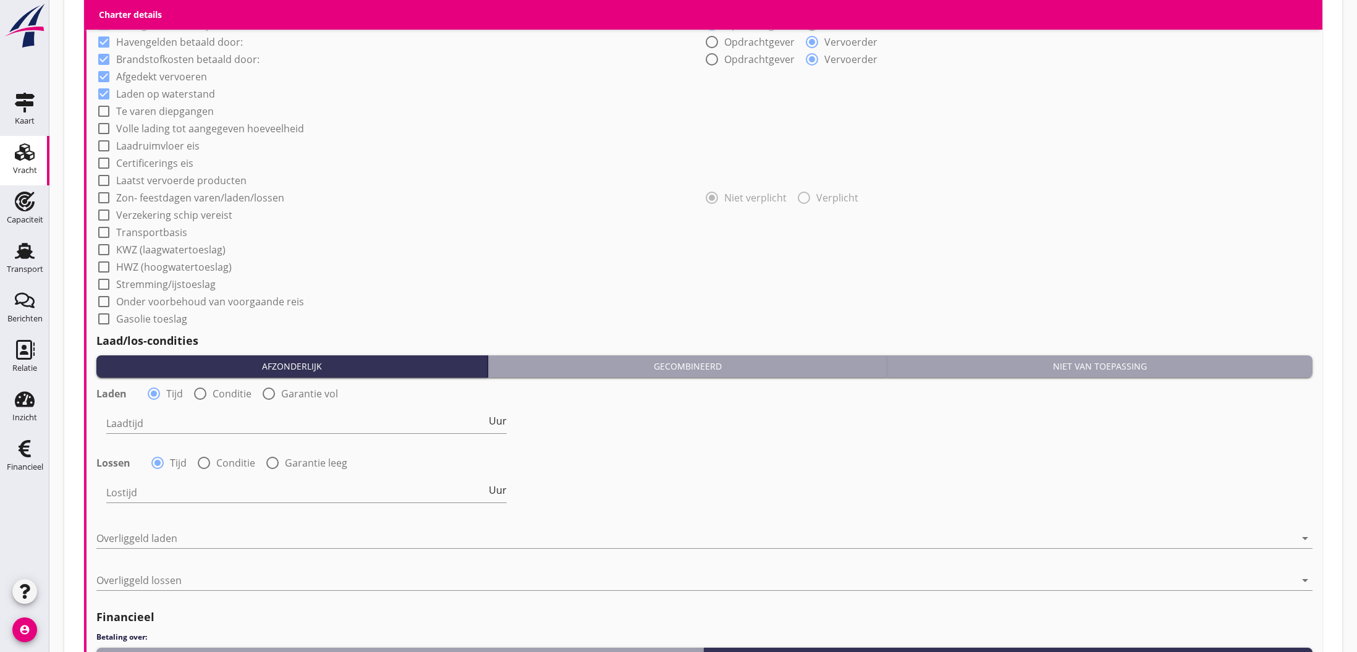
click at [171, 285] on label "Stremming/ijstoeslag" at bounding box center [166, 284] width 100 height 12
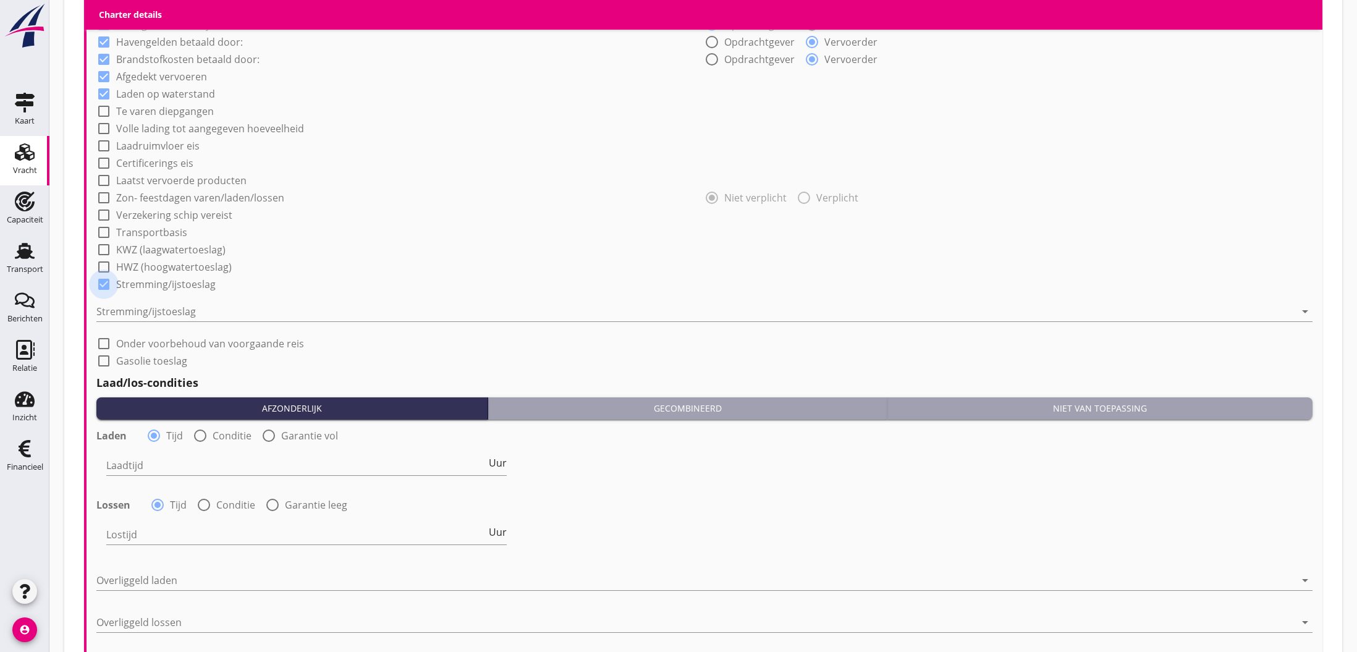
drag, startPoint x: 107, startPoint y: 284, endPoint x: 112, endPoint y: 255, distance: 29.5
click at [107, 284] on div at bounding box center [103, 284] width 21 height 21
checkbox input "false"
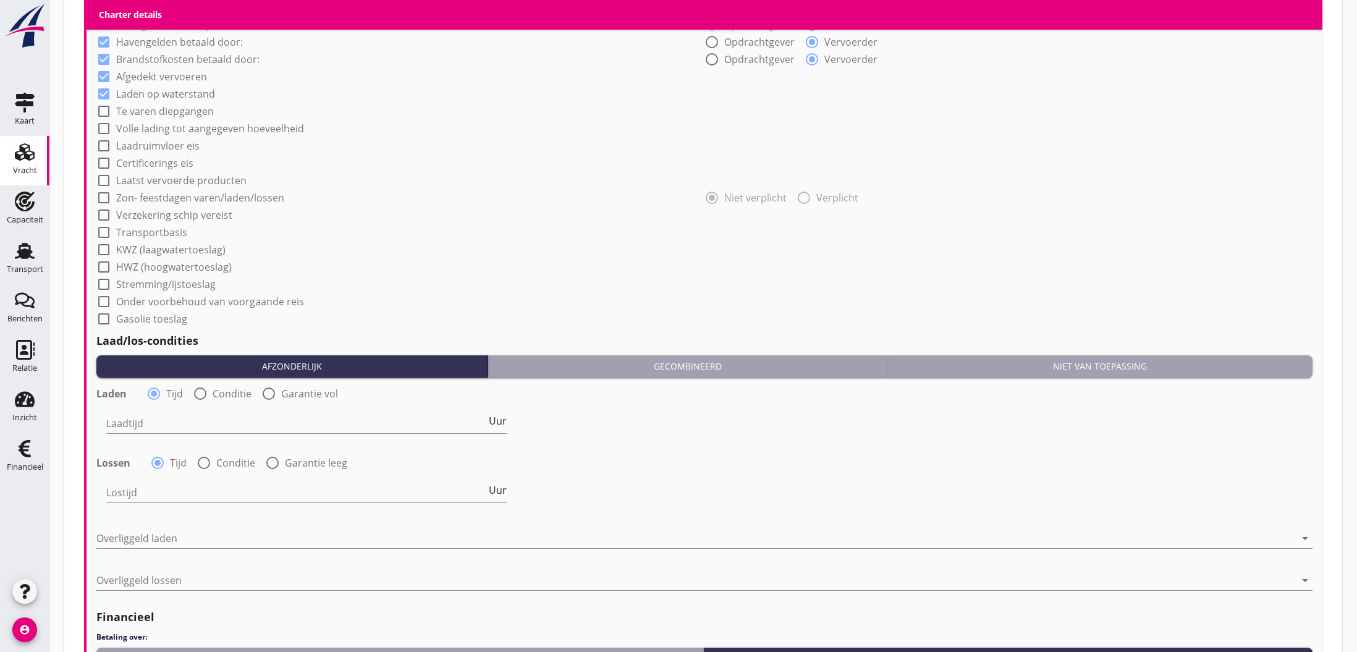
click at [104, 247] on div at bounding box center [103, 249] width 21 height 21
checkbox input "true"
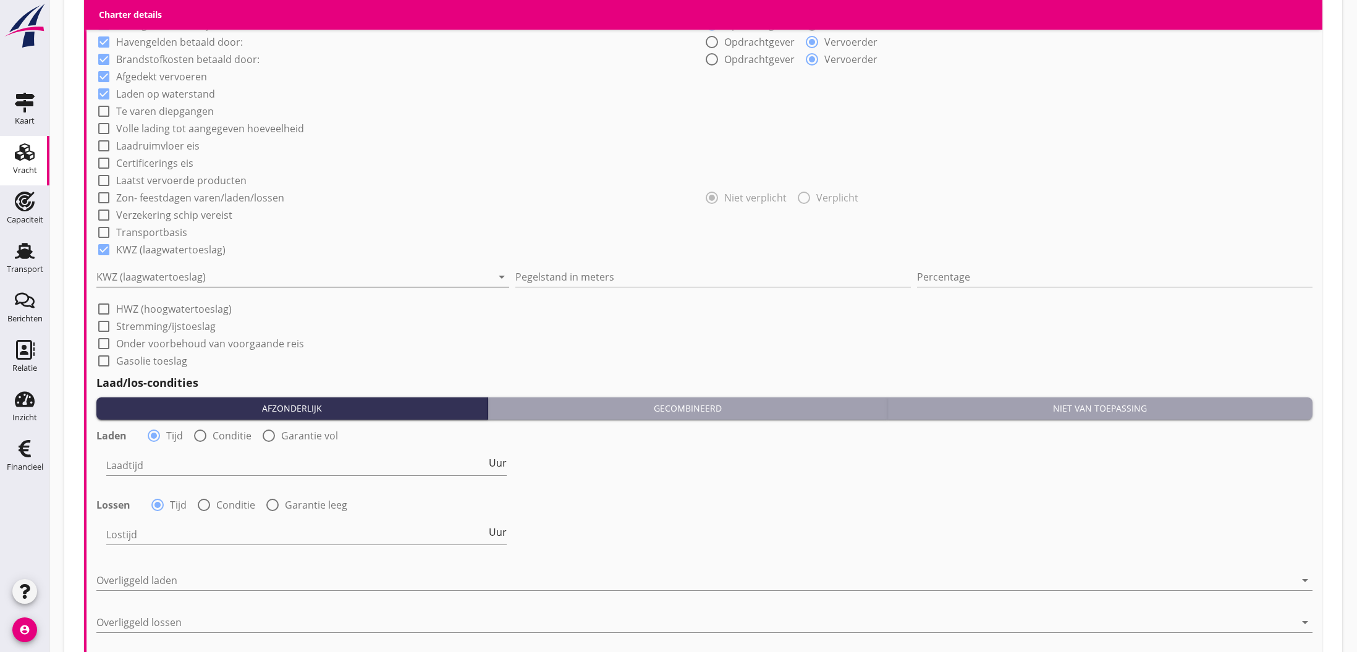
click at [158, 279] on div at bounding box center [294, 277] width 396 height 20
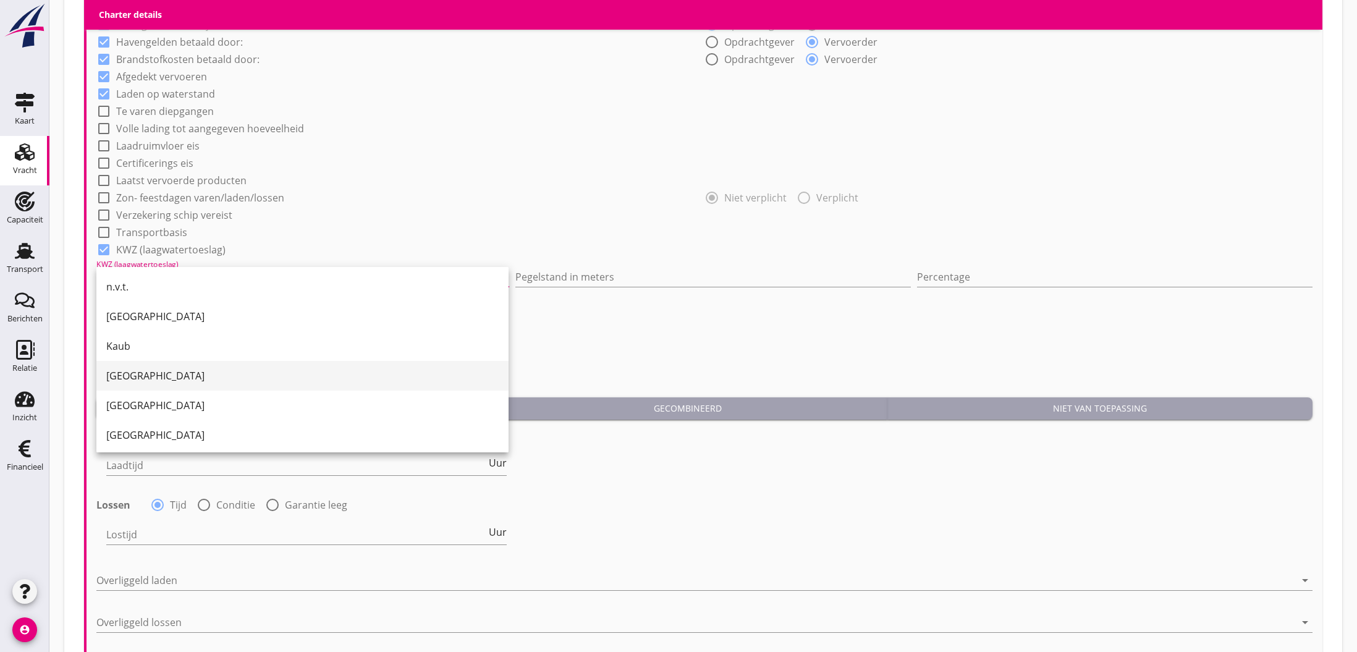
click at [138, 383] on div "Köln" at bounding box center [302, 375] width 392 height 15
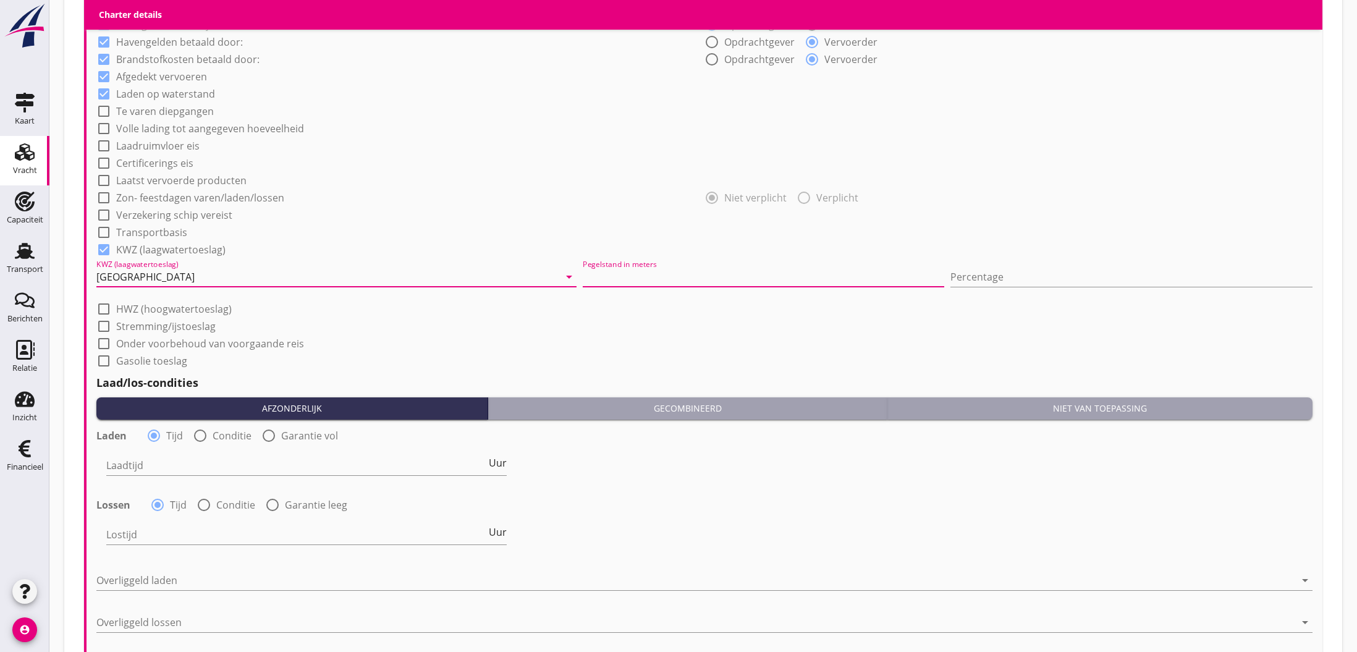
click at [583, 279] on input "Pegelstand in meters" at bounding box center [764, 277] width 362 height 20
click at [1011, 313] on div "check_box_outline_blank HWZ (hoogwatertoeslag)" at bounding box center [704, 307] width 1216 height 17
click at [583, 281] on input "210" at bounding box center [764, 277] width 362 height 20
type input "2.1"
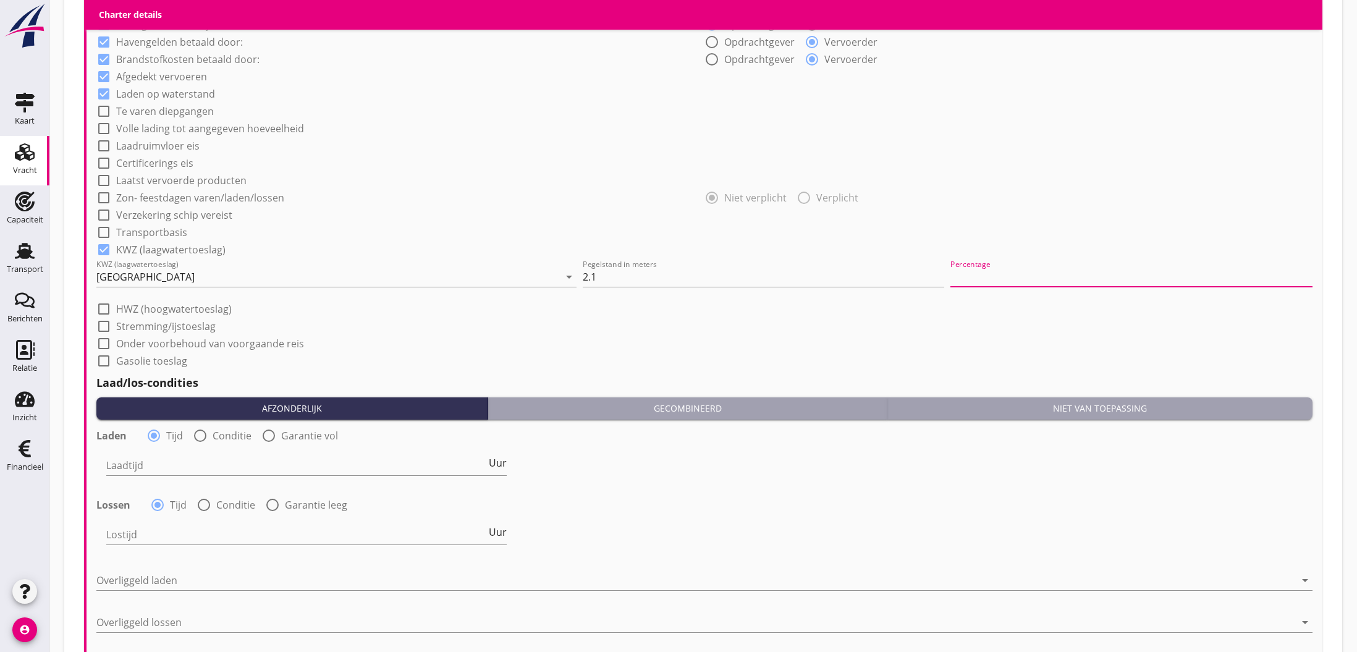
drag, startPoint x: 948, startPoint y: 279, endPoint x: 964, endPoint y: 279, distance: 15.5
click at [951, 279] on input "Percentage" at bounding box center [1132, 277] width 362 height 20
type input "10"
click at [973, 309] on div "check_box_outline_blank HWZ (hoogwatertoeslag)" at bounding box center [704, 307] width 1216 height 17
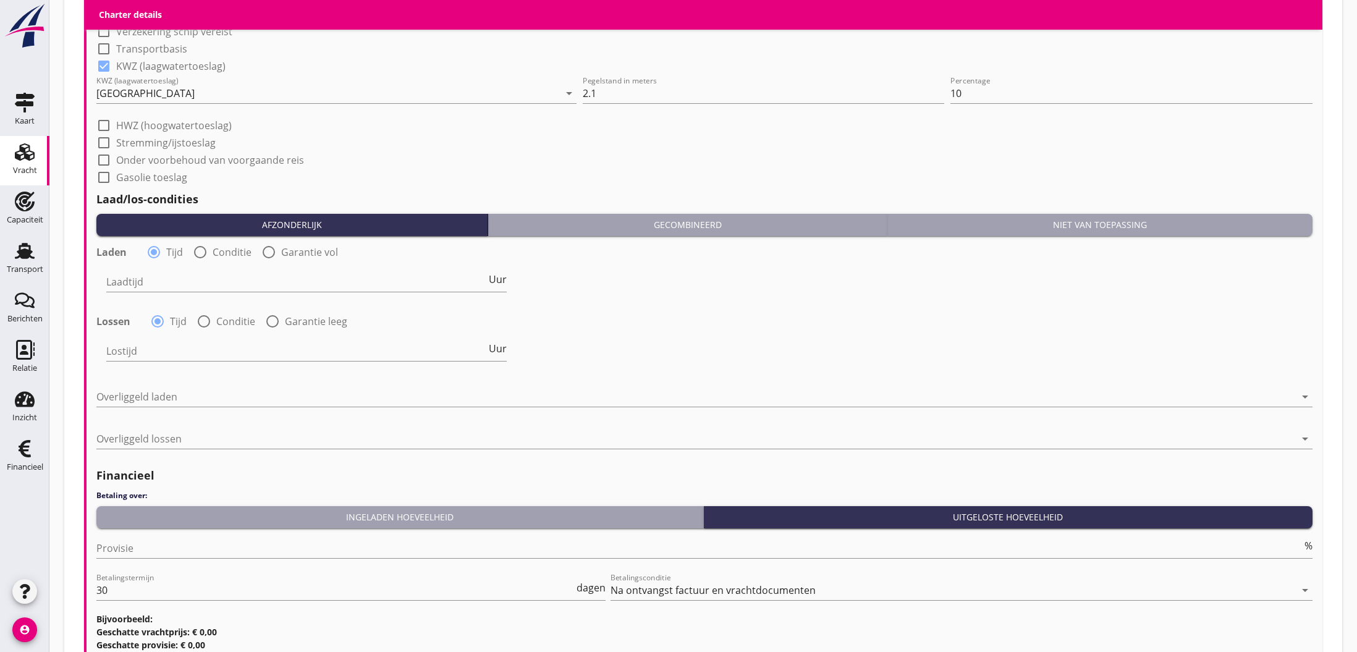
scroll to position [1137, 0]
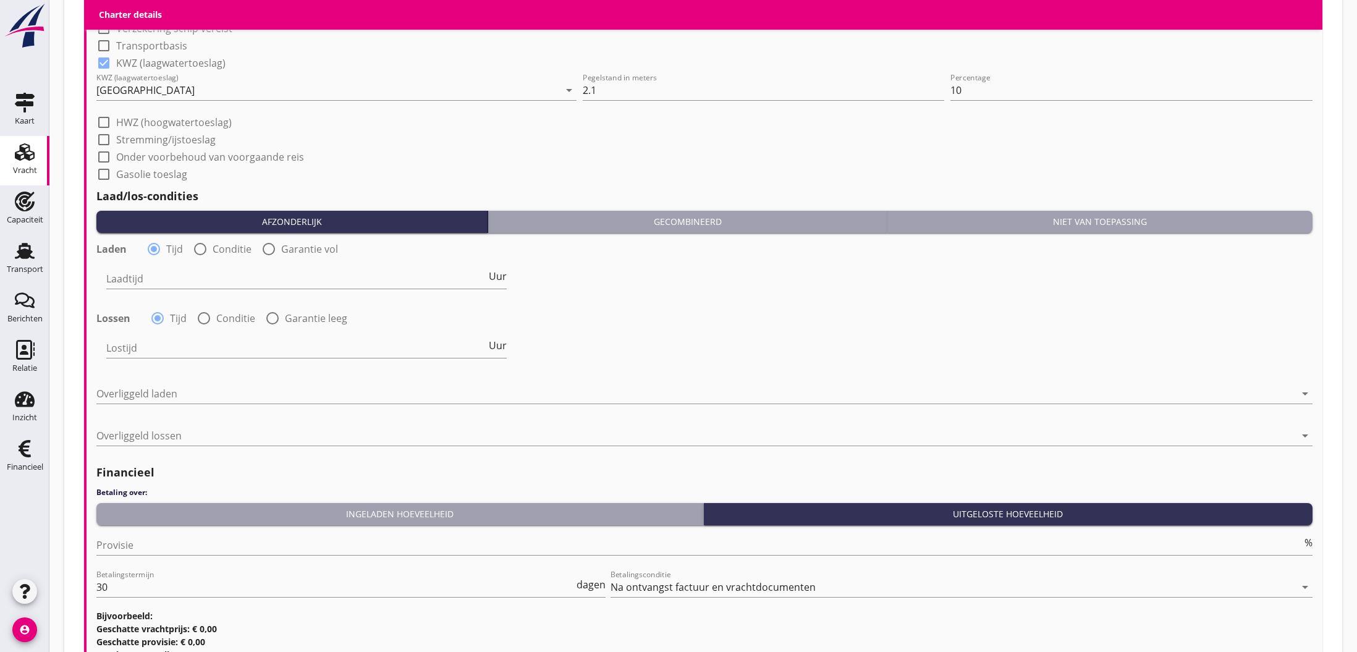
click at [179, 125] on label "HWZ (hoogwatertoeslag)" at bounding box center [174, 122] width 116 height 12
checkbox input "true"
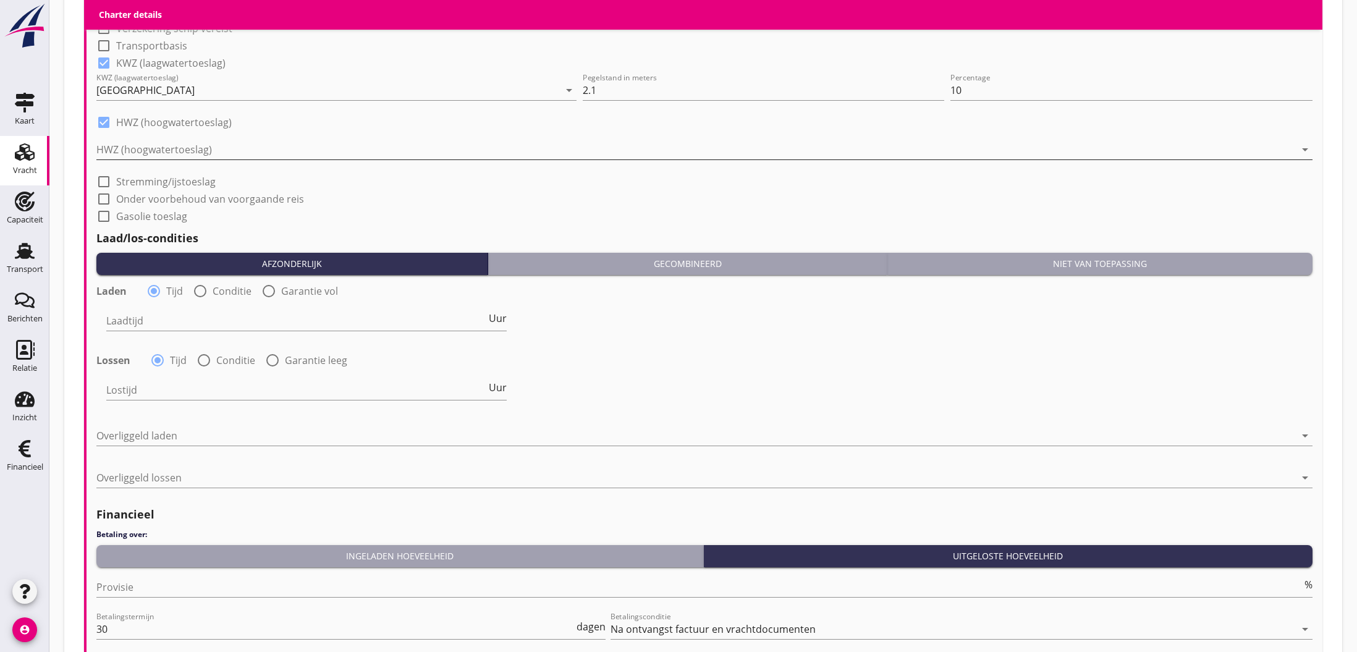
click at [228, 156] on div at bounding box center [695, 150] width 1199 height 20
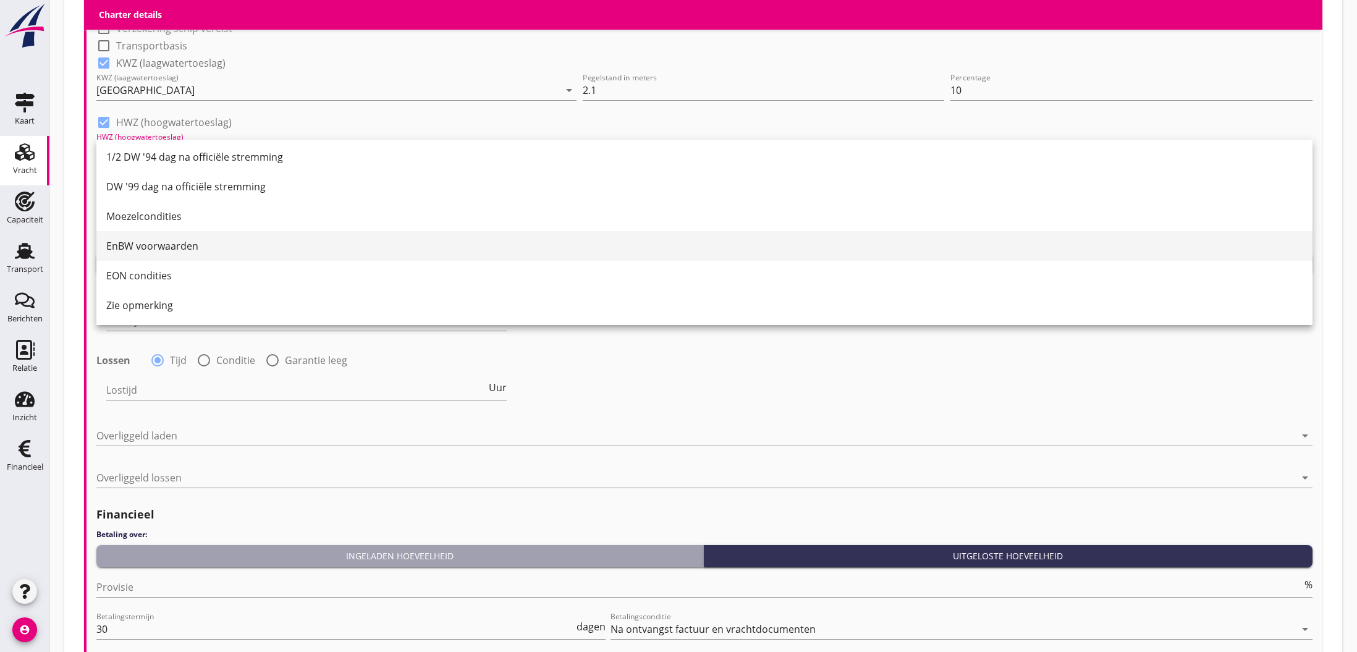
scroll to position [180, 0]
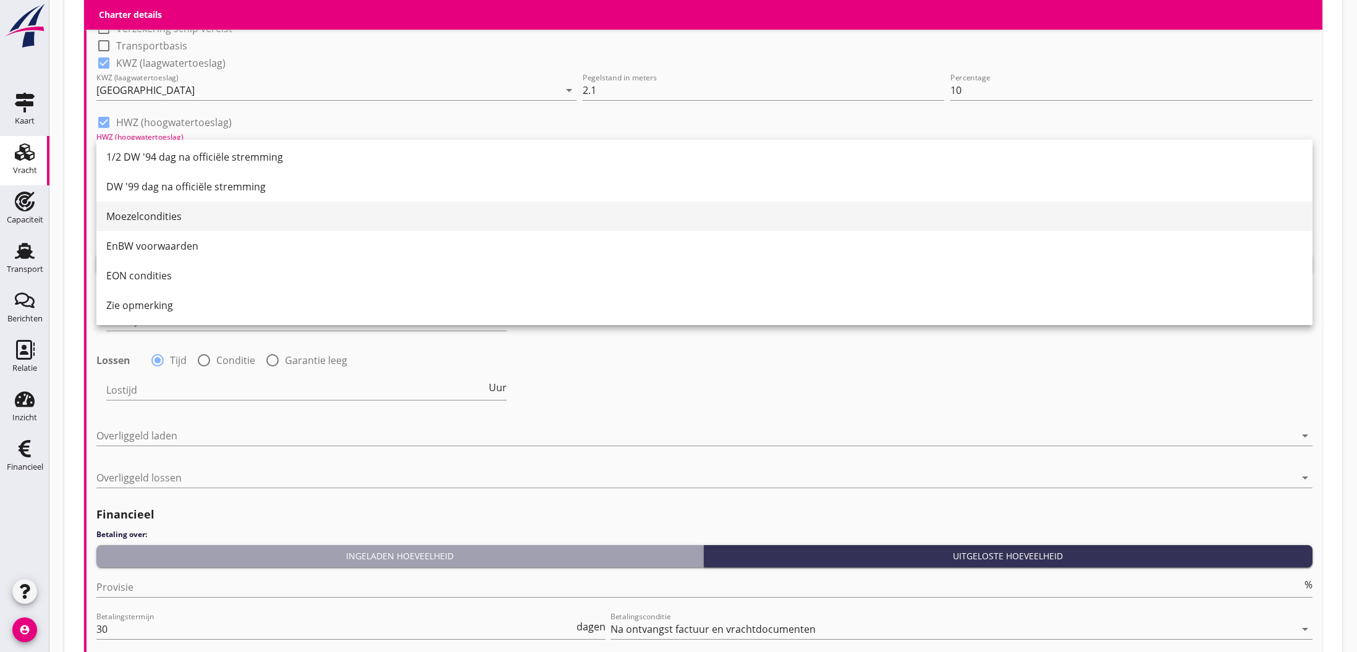
click at [152, 208] on div "Moezelcondities" at bounding box center [704, 216] width 1197 height 30
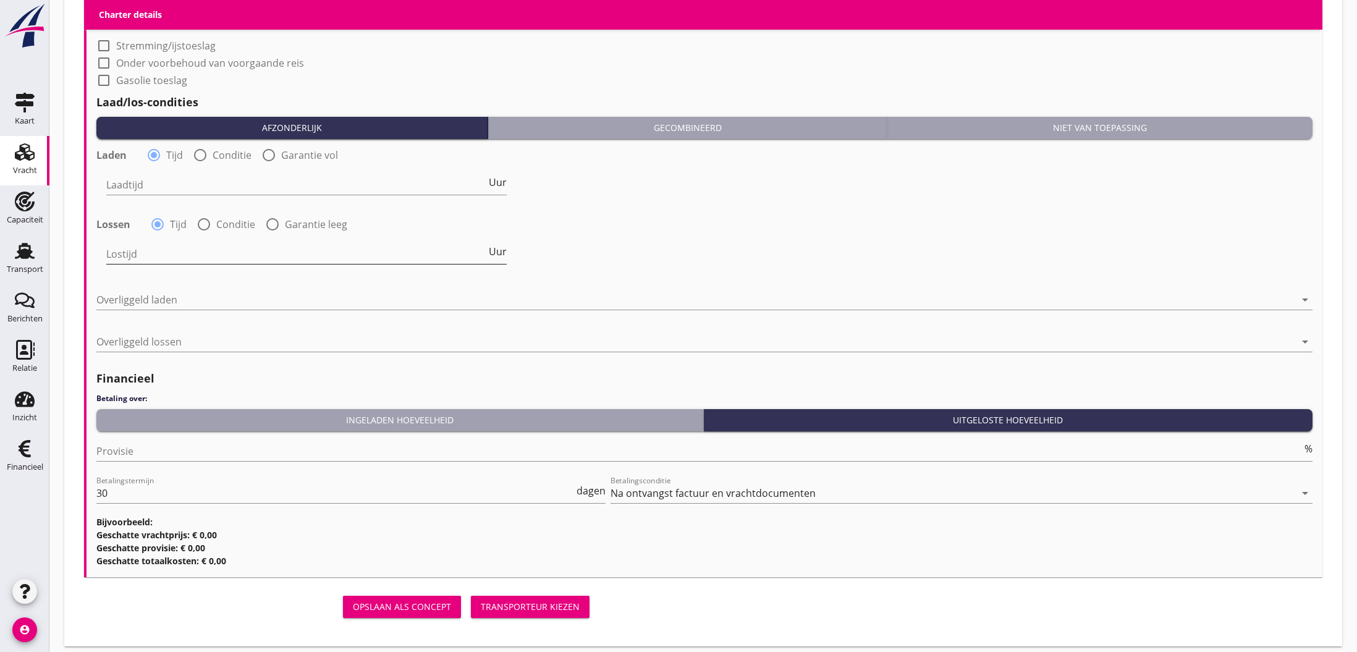
scroll to position [1276, 0]
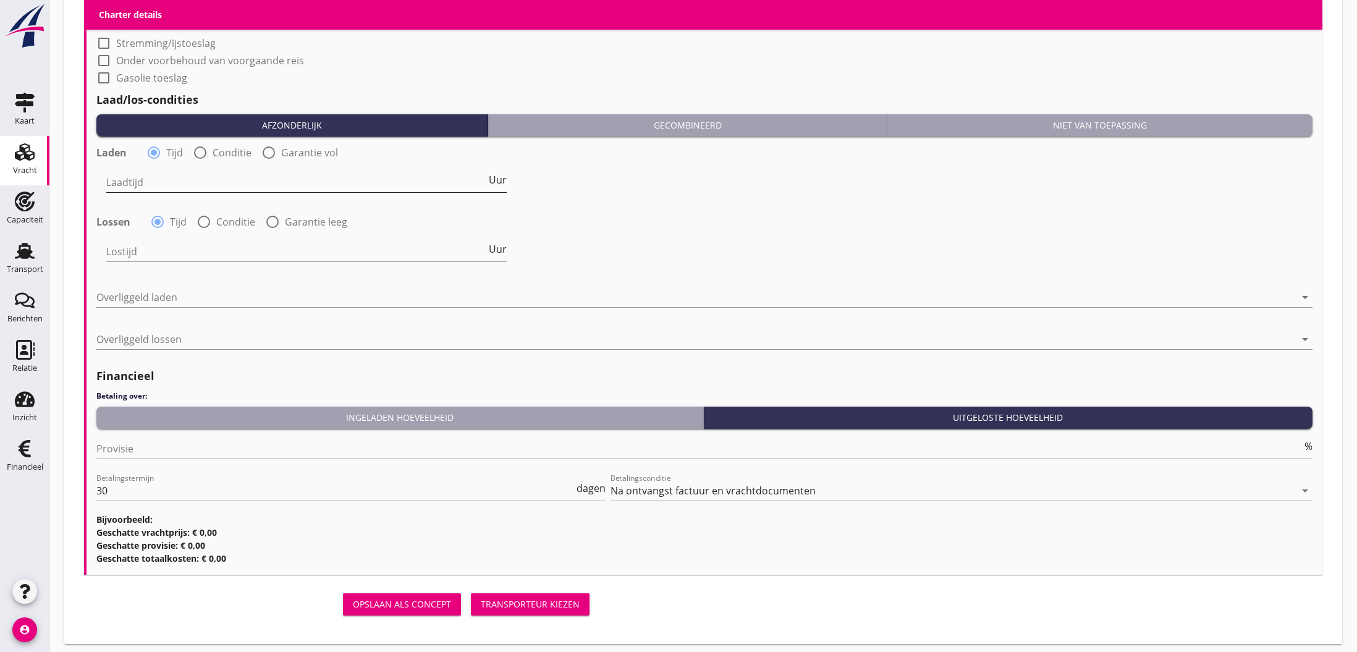
click at [163, 181] on input "Laadtijd" at bounding box center [296, 182] width 380 height 20
type input "48"
click at [185, 251] on input "Lostijd" at bounding box center [296, 252] width 380 height 20
type input "48"
click at [159, 292] on div at bounding box center [695, 297] width 1199 height 20
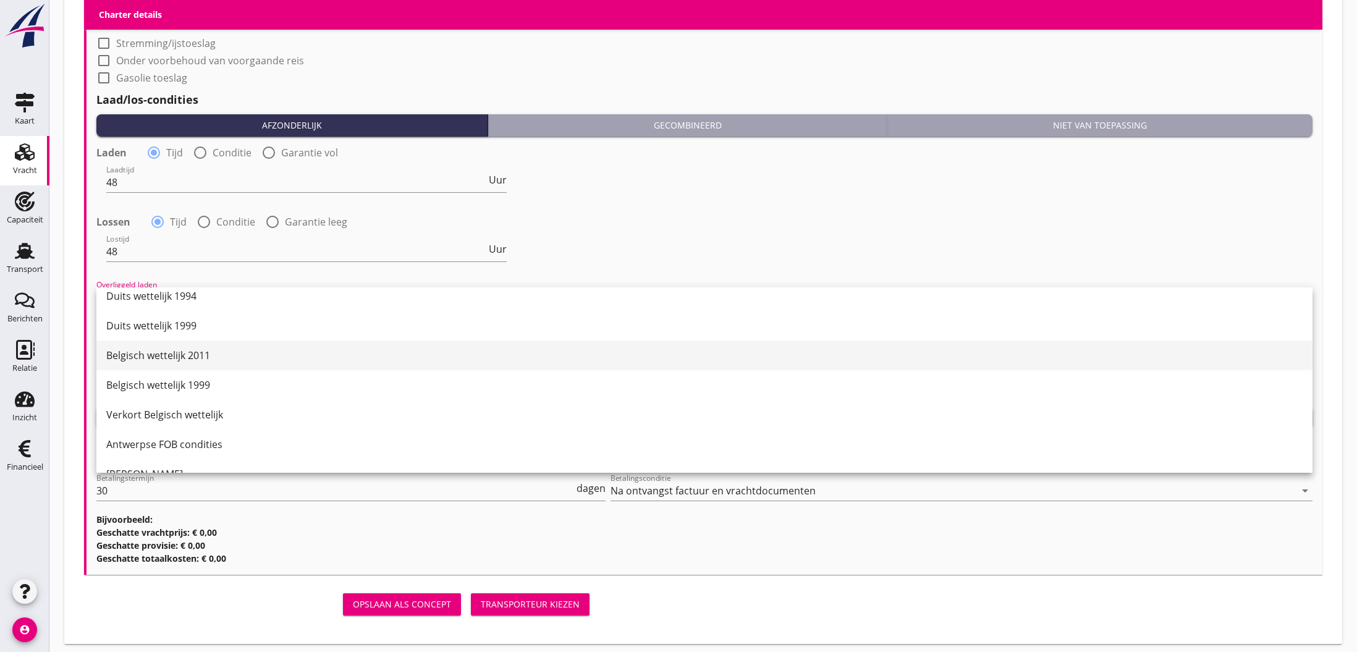
scroll to position [72, 0]
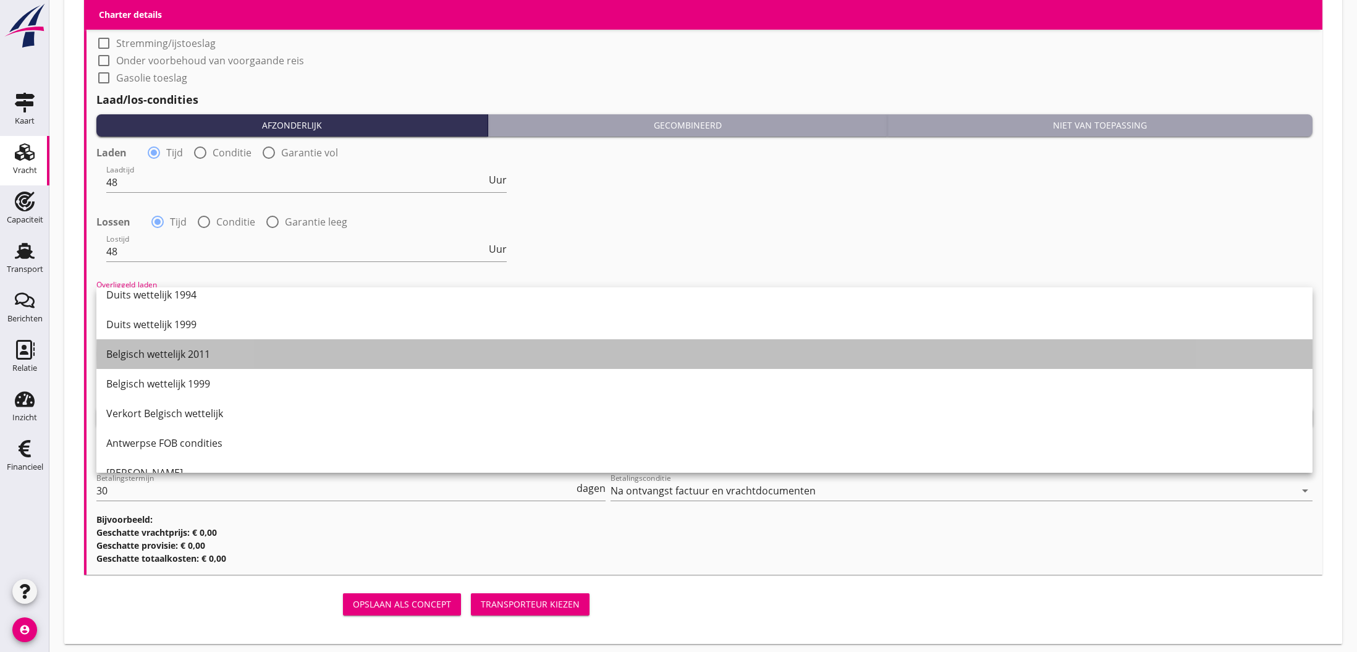
click at [180, 354] on div "Belgisch wettelijk 2011" at bounding box center [704, 354] width 1197 height 15
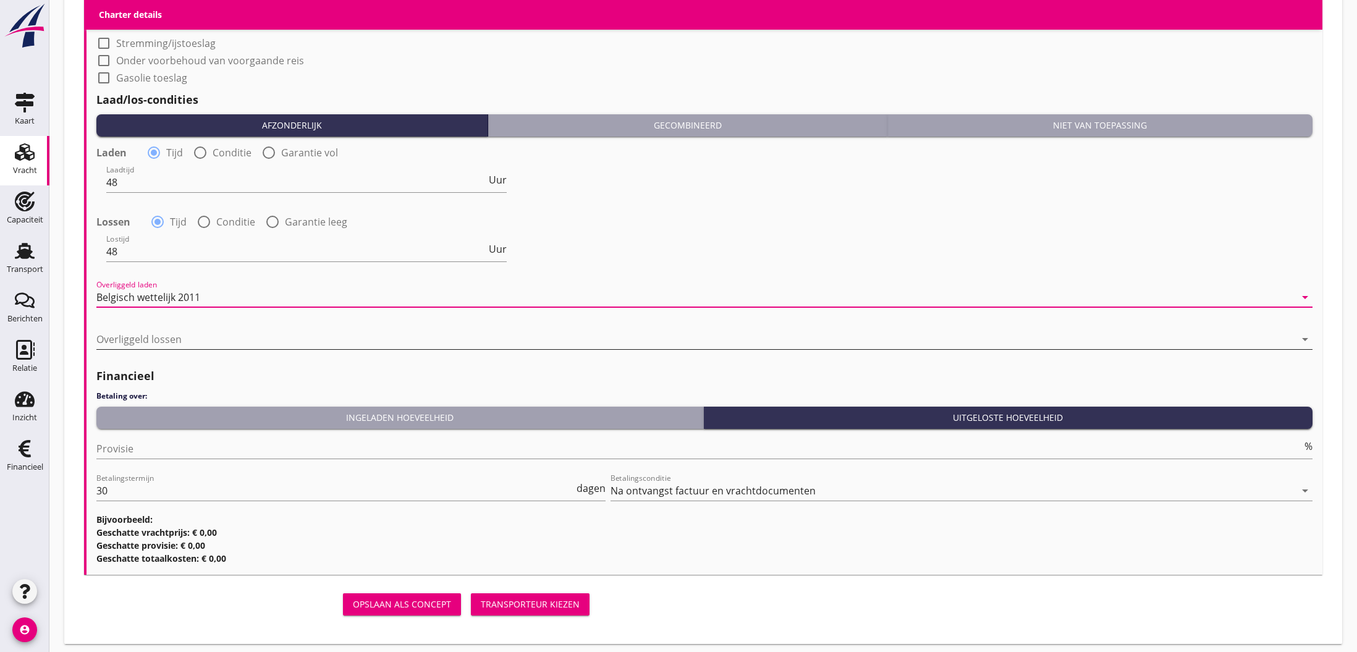
click at [163, 339] on div at bounding box center [695, 339] width 1199 height 20
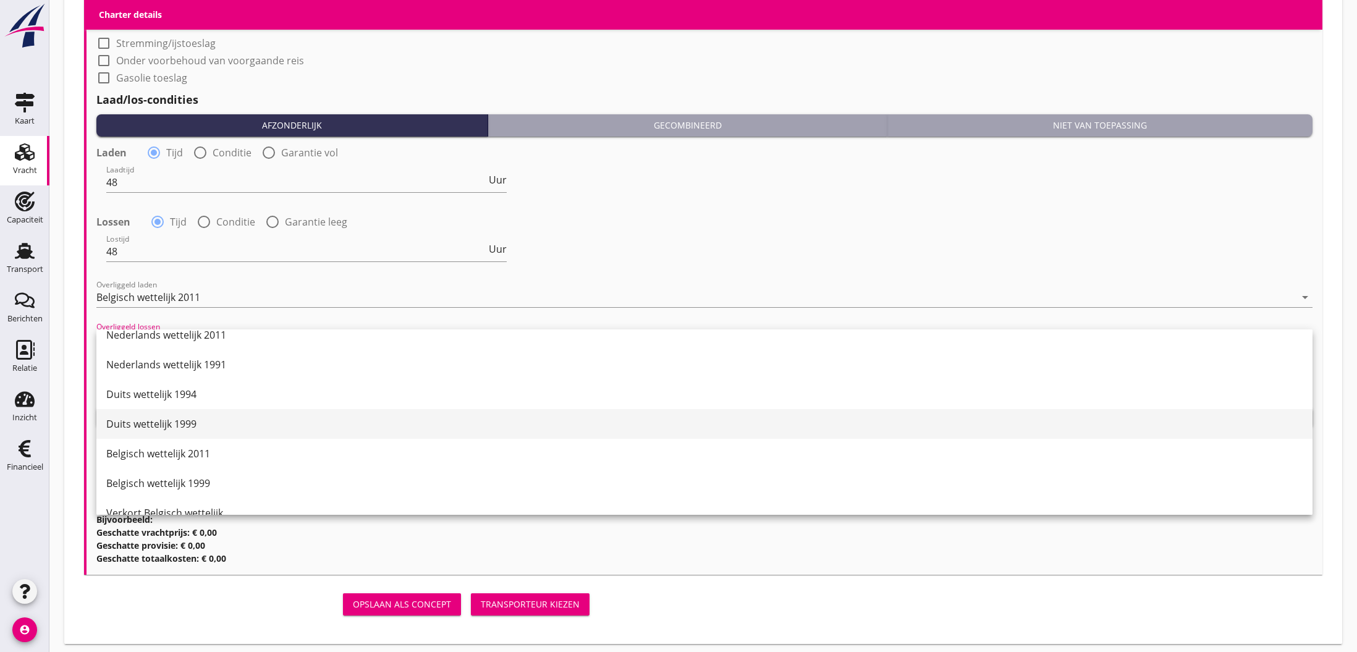
scroll to position [17, 0]
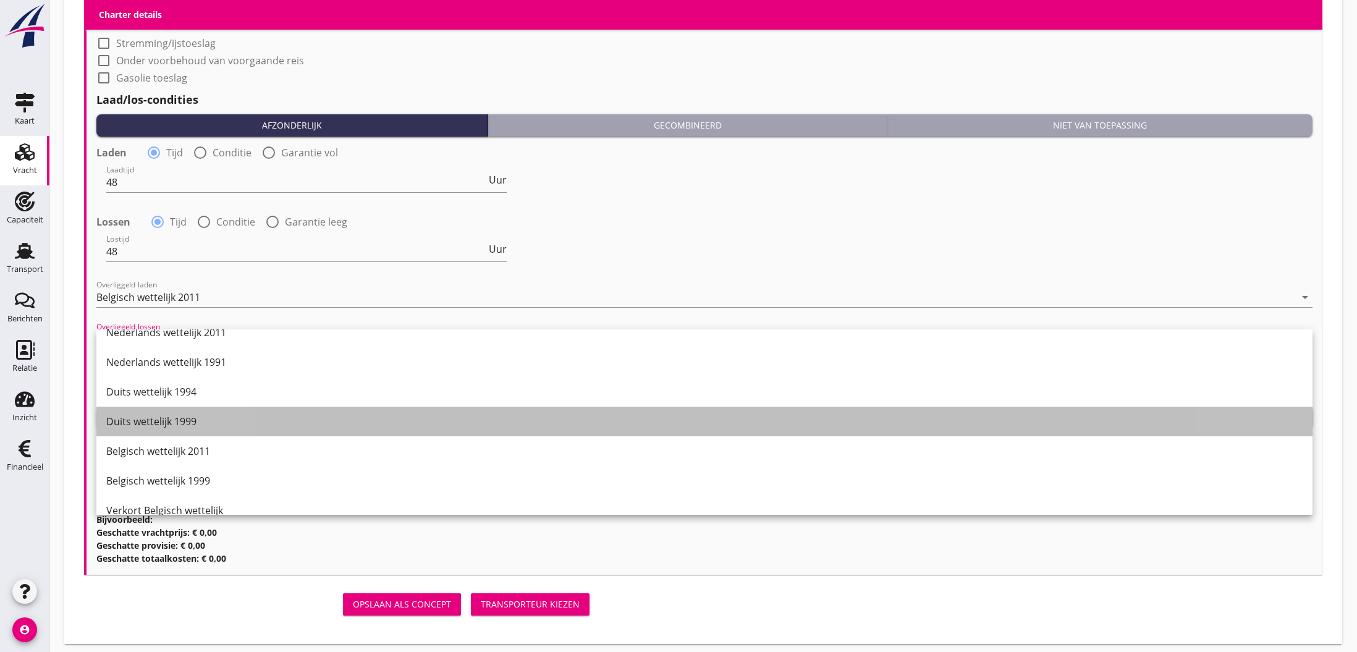
click at [149, 423] on div "Duits wettelijk 1999" at bounding box center [704, 421] width 1197 height 15
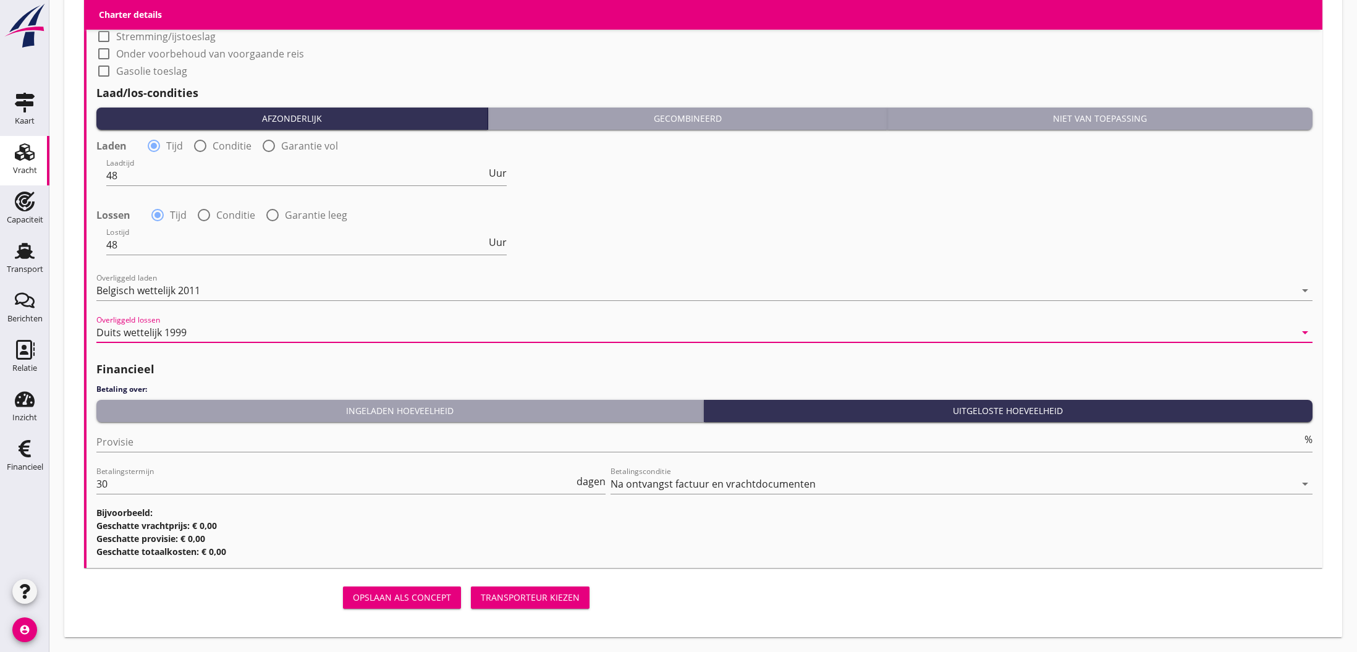
scroll to position [1282, 0]
click at [155, 445] on input "Provisie" at bounding box center [699, 442] width 1206 height 20
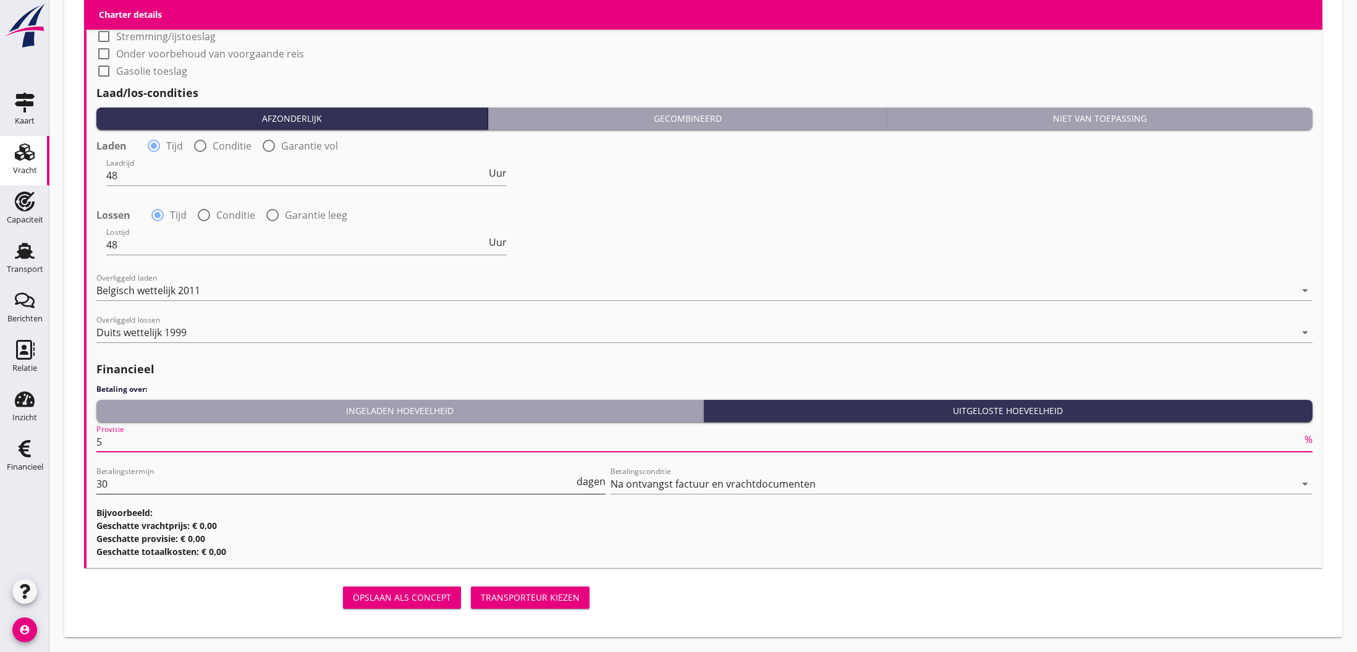
type input "5"
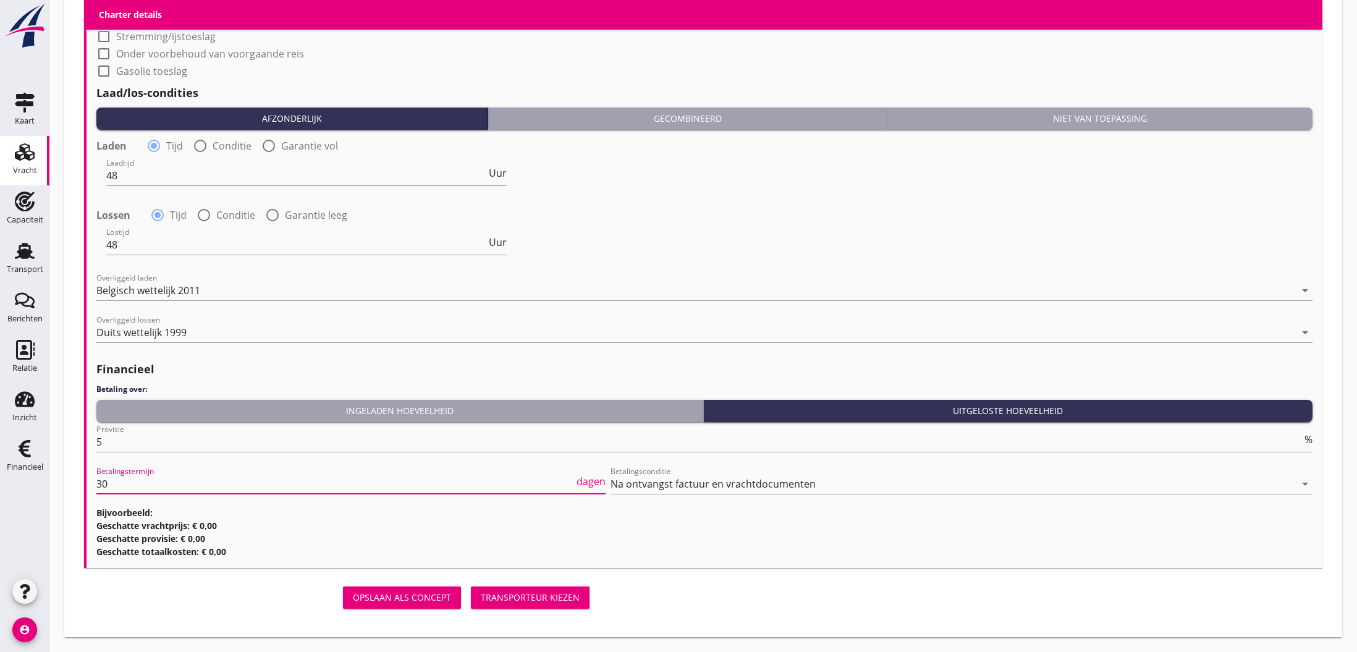
drag, startPoint x: 98, startPoint y: 483, endPoint x: 107, endPoint y: 484, distance: 8.7
click at [107, 484] on input "30" at bounding box center [335, 484] width 478 height 20
type input "14"
click at [538, 599] on div "Transporteur kiezen" at bounding box center [530, 597] width 99 height 13
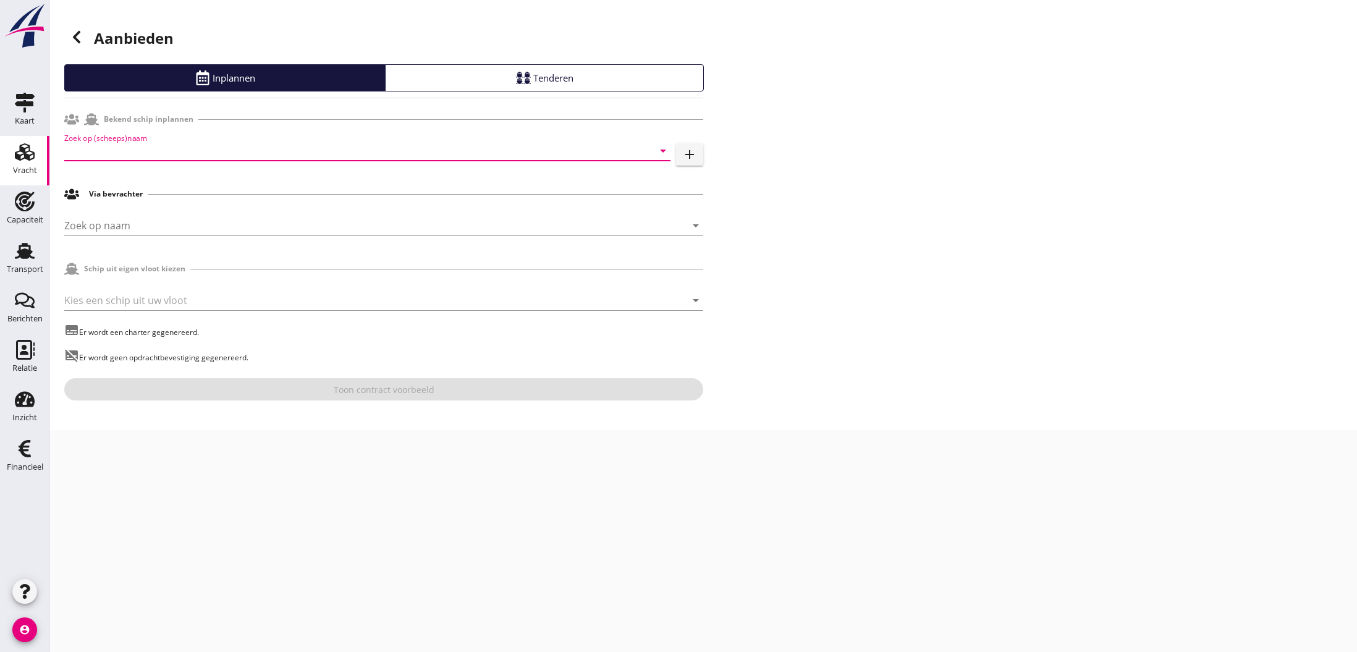
click at [269, 150] on input "Zoek op (scheeps)naam" at bounding box center [350, 151] width 572 height 20
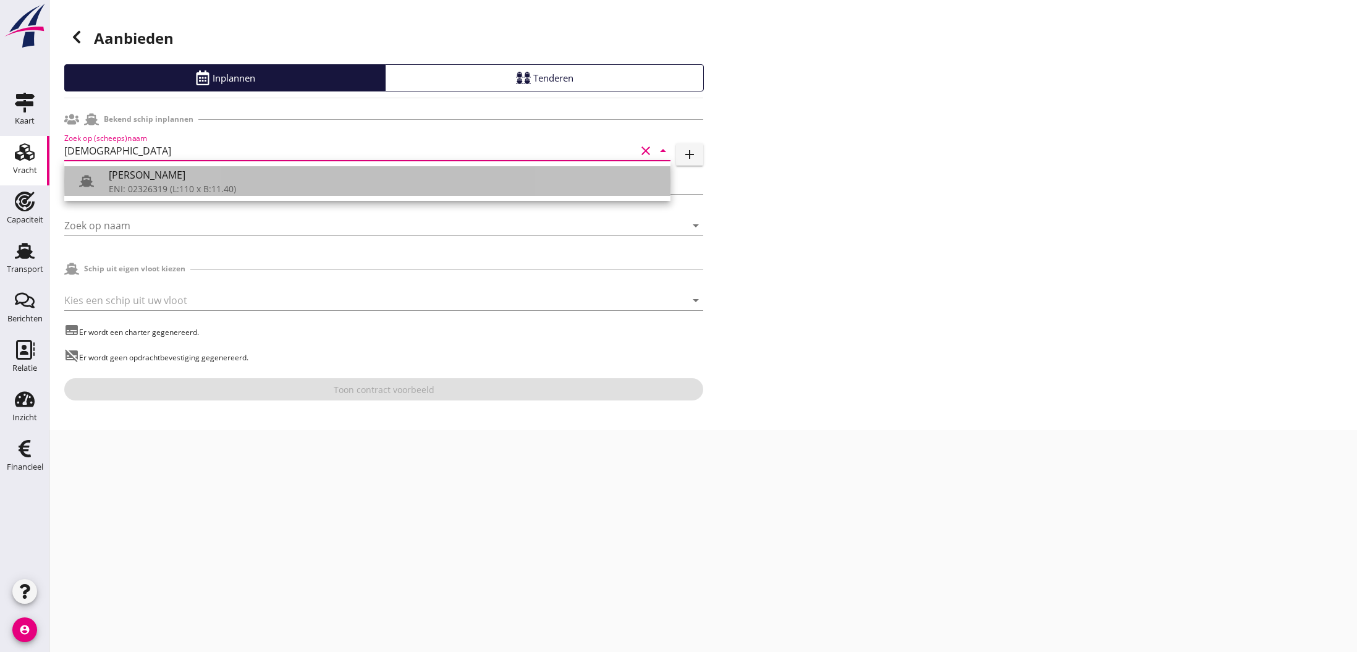
click at [116, 175] on div "[PERSON_NAME]" at bounding box center [385, 174] width 552 height 15
type input "[PERSON_NAME]"
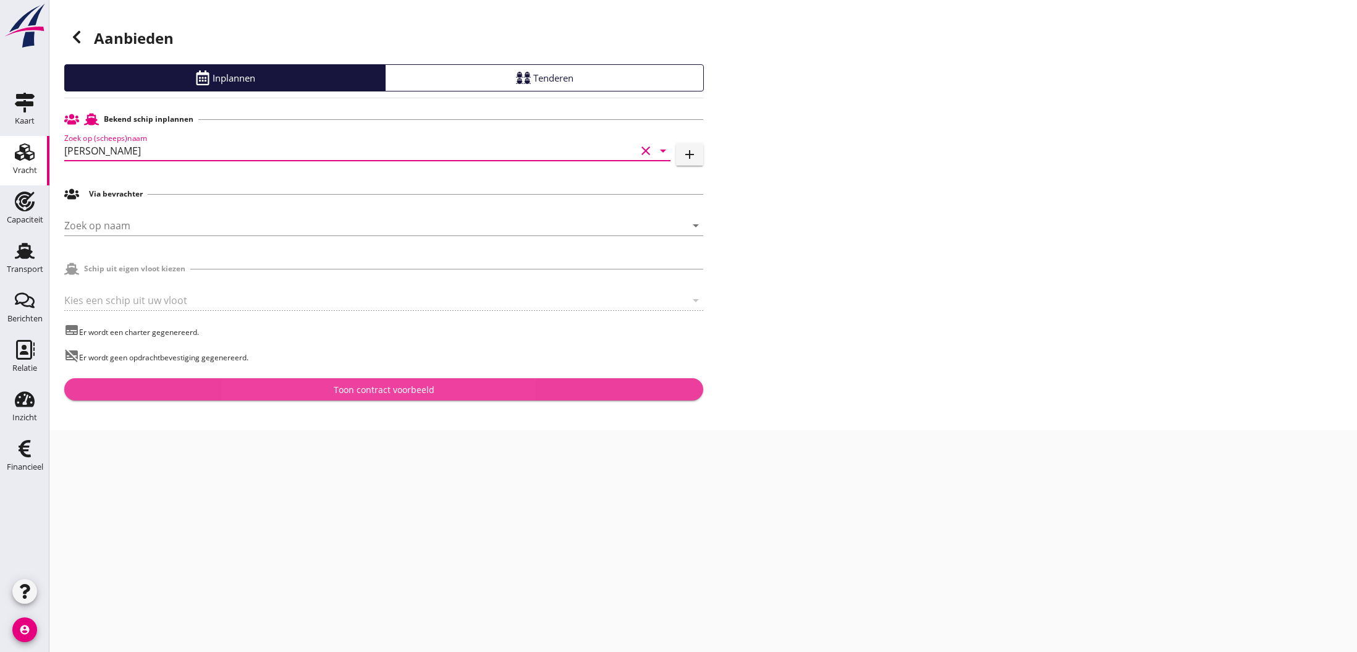
click at [394, 392] on div "Toon contract voorbeeld" at bounding box center [384, 389] width 101 height 13
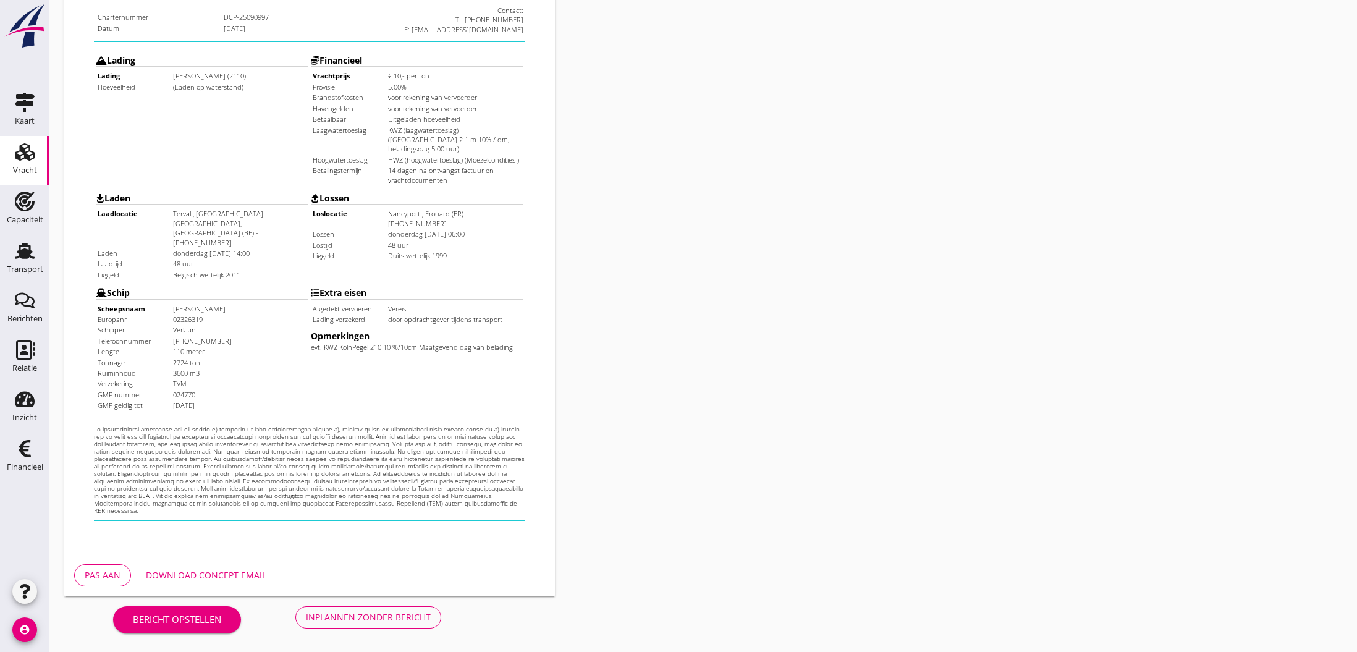
scroll to position [263, 0]
click at [391, 616] on div "Inplannen zonder bericht" at bounding box center [368, 617] width 125 height 13
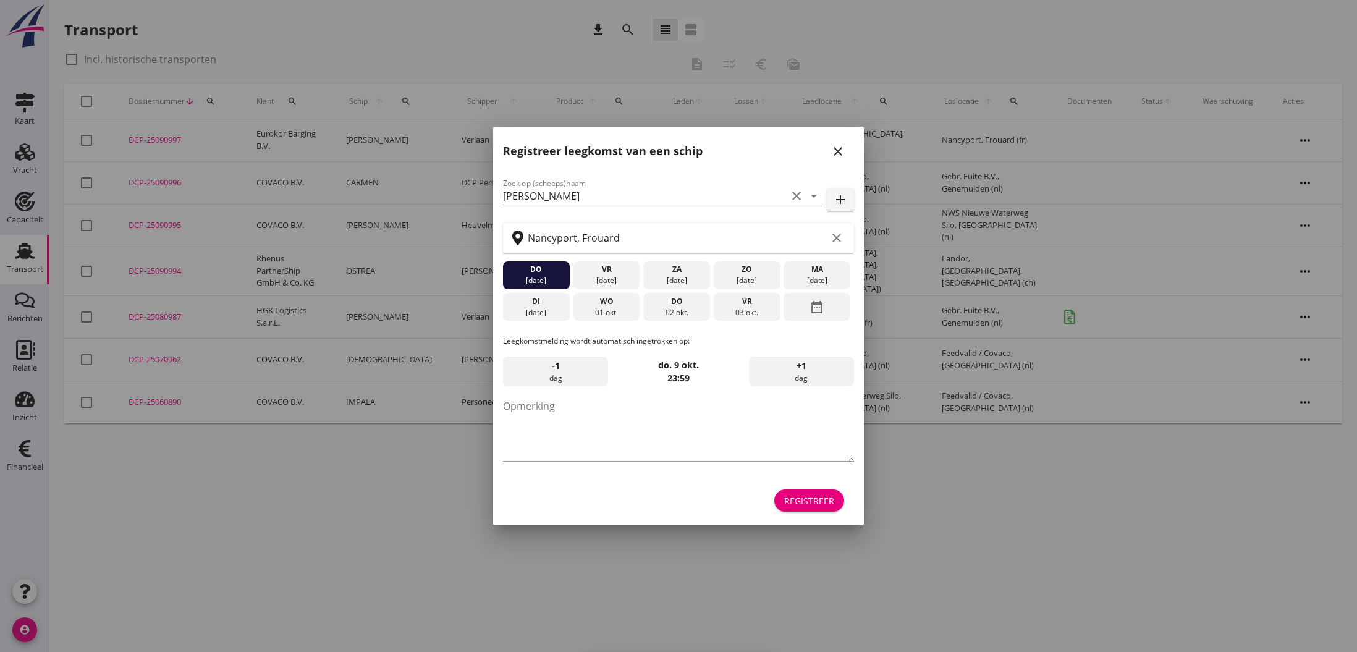
click at [838, 150] on icon "close" at bounding box center [838, 151] width 15 height 15
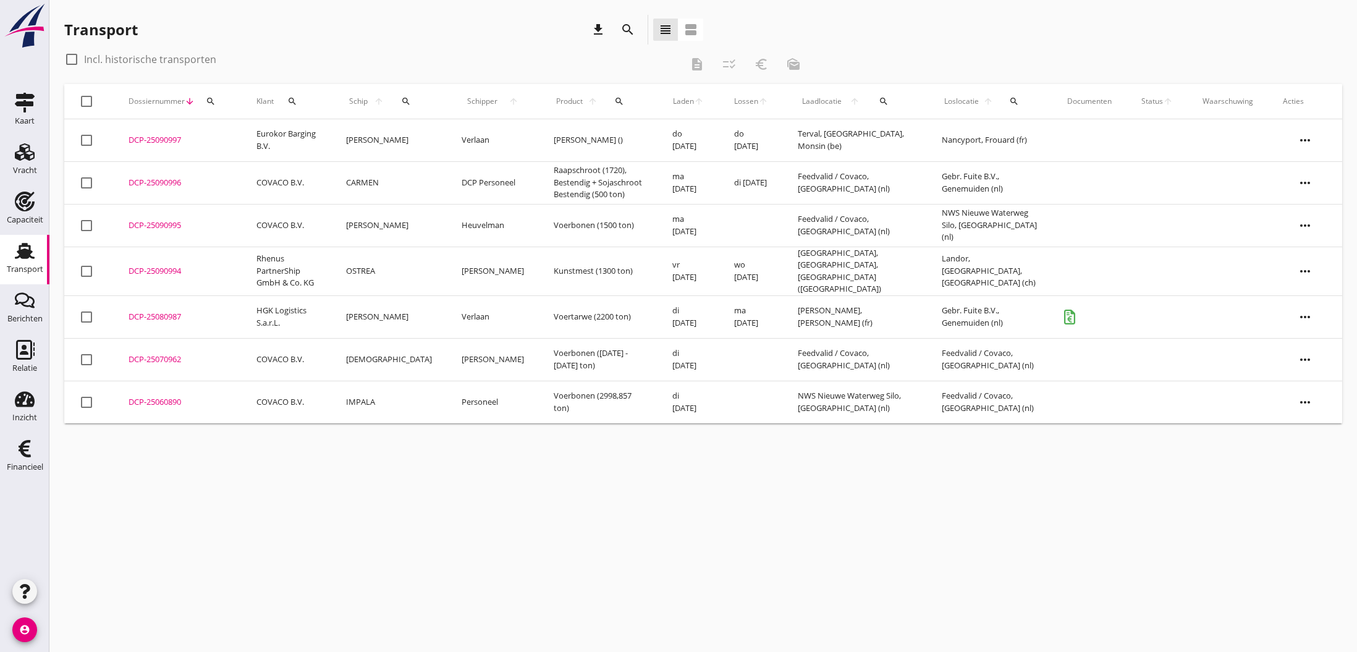
click at [268, 137] on td "Eurokor Barging B.V." at bounding box center [287, 140] width 90 height 43
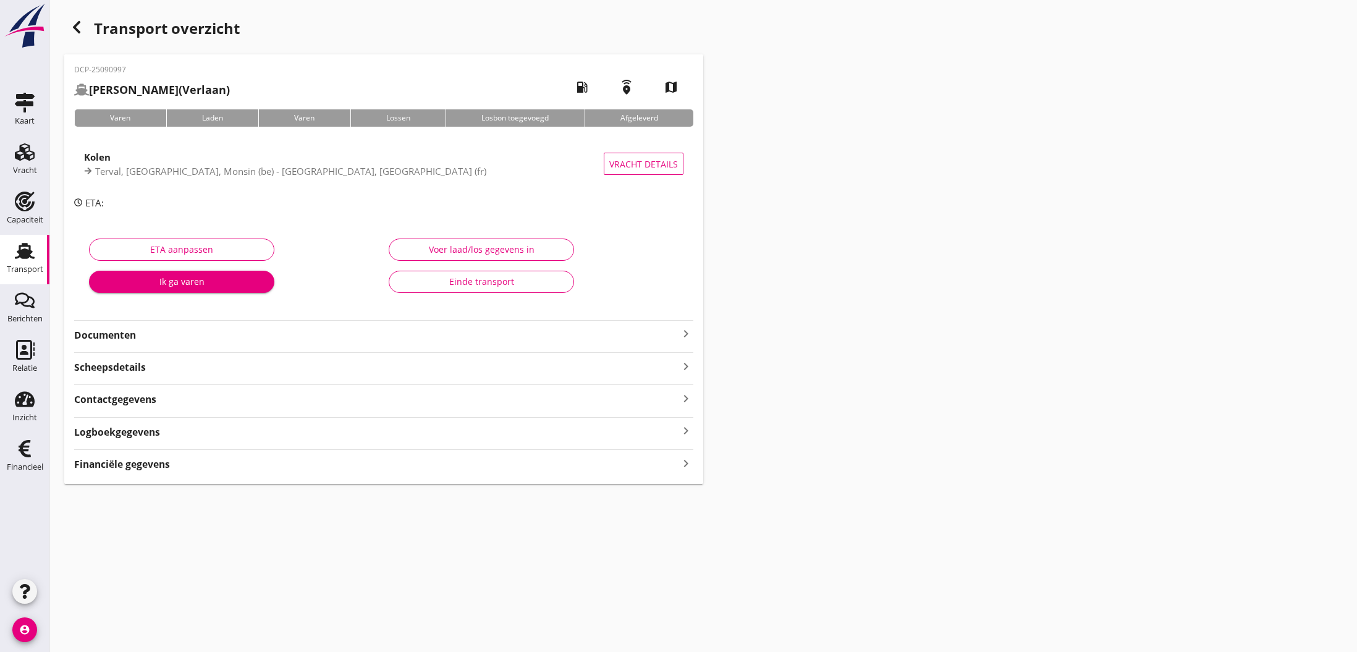
click at [689, 333] on icon "keyboard_arrow_right" at bounding box center [686, 333] width 15 height 15
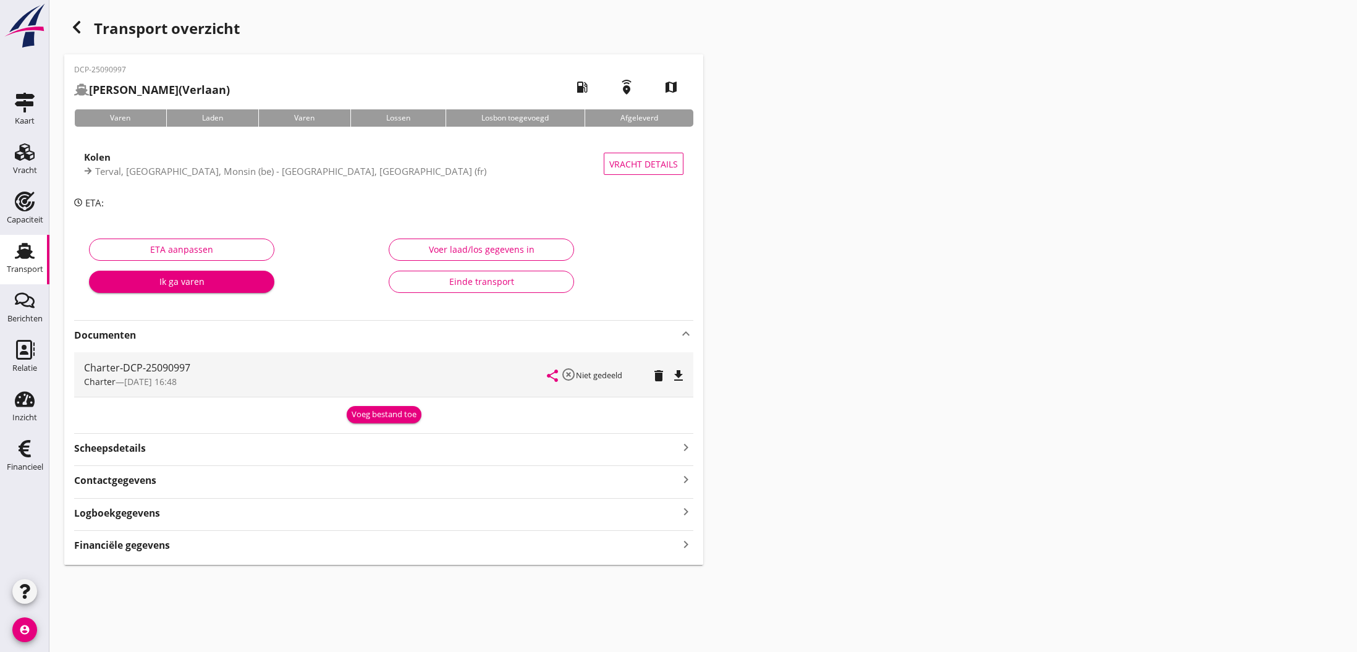
click at [679, 375] on icon "file_download" at bounding box center [678, 375] width 15 height 15
click at [680, 376] on icon "open_in_browser" at bounding box center [678, 375] width 15 height 15
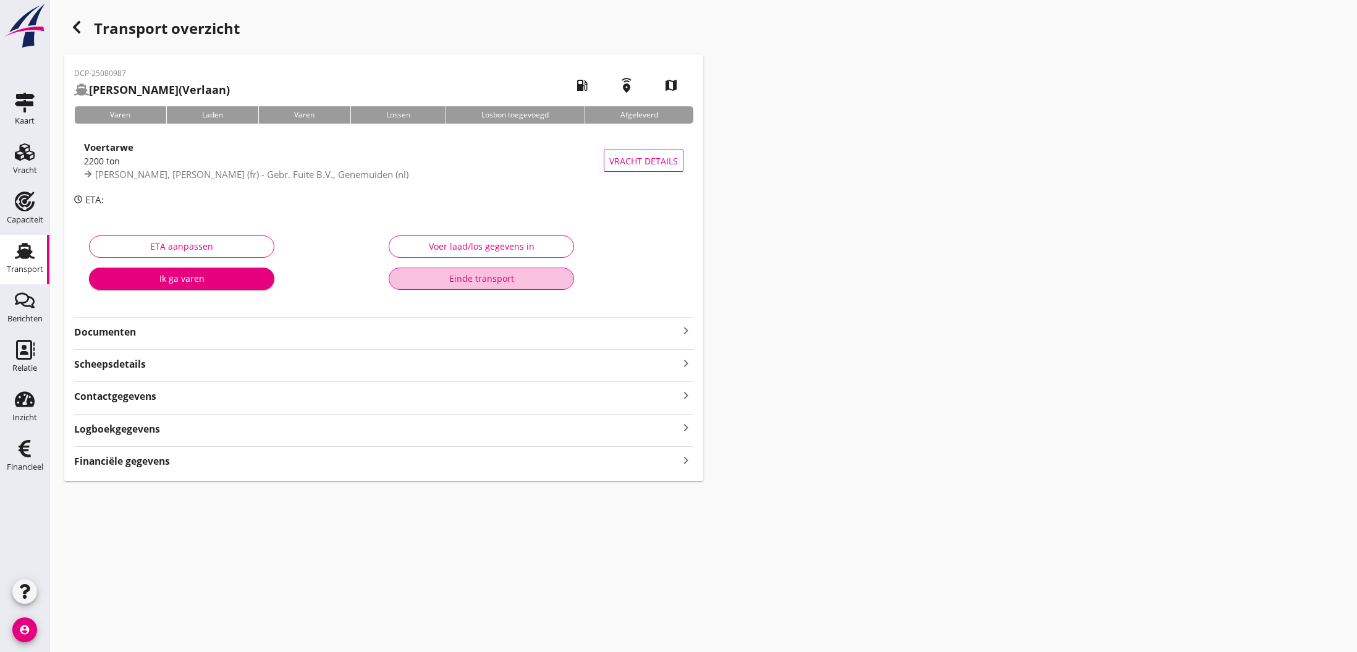
click at [478, 277] on div "Einde transport" at bounding box center [481, 278] width 164 height 13
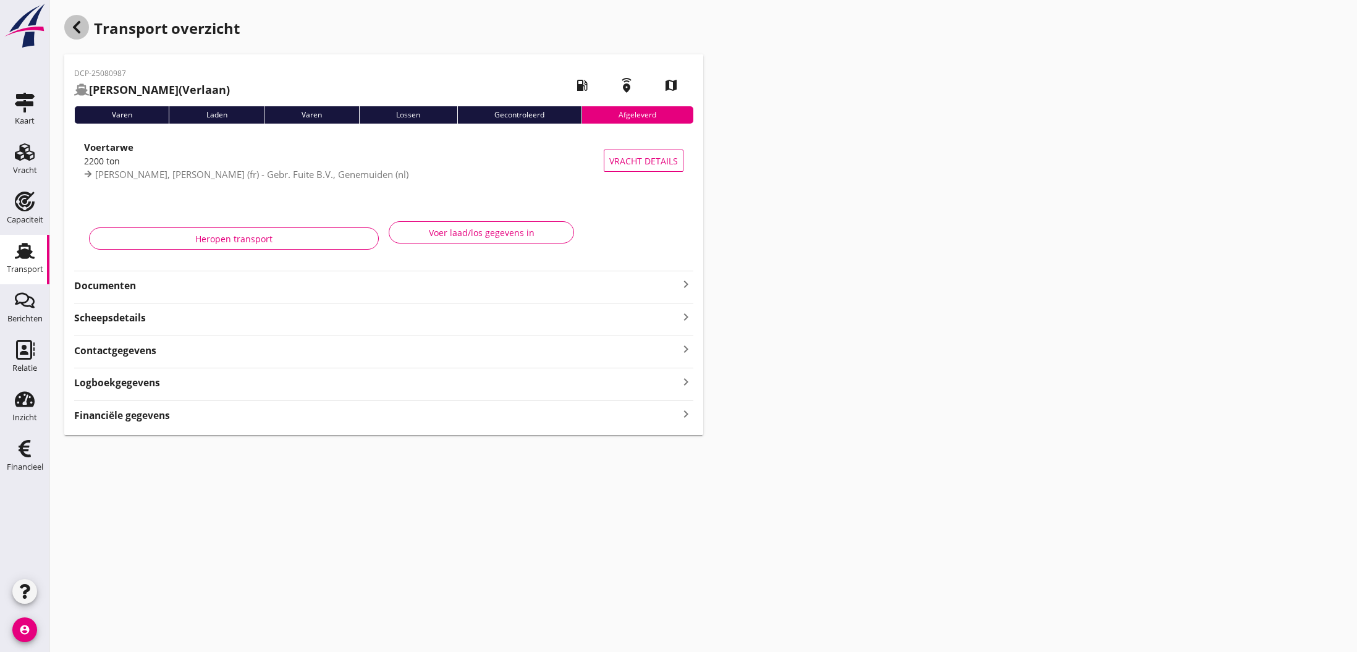
click at [82, 29] on icon "button" at bounding box center [76, 27] width 15 height 15
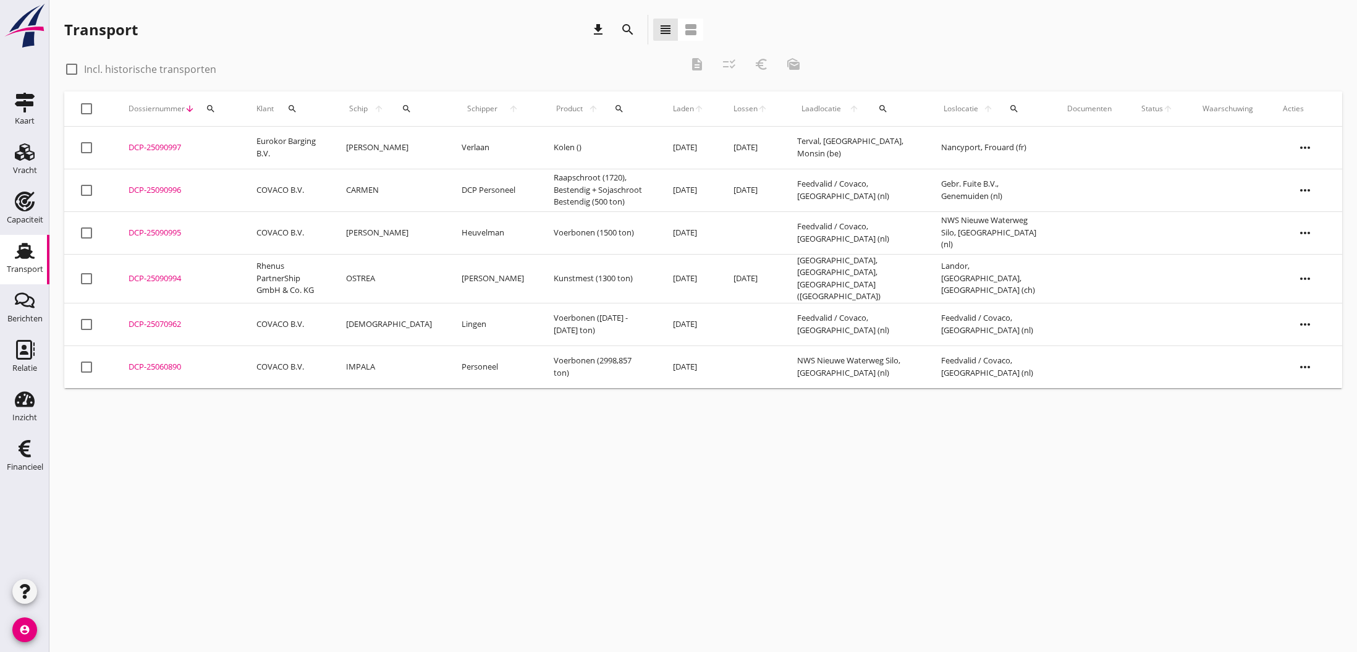
click at [313, 144] on td "Eurokor Barging B.V." at bounding box center [287, 148] width 90 height 43
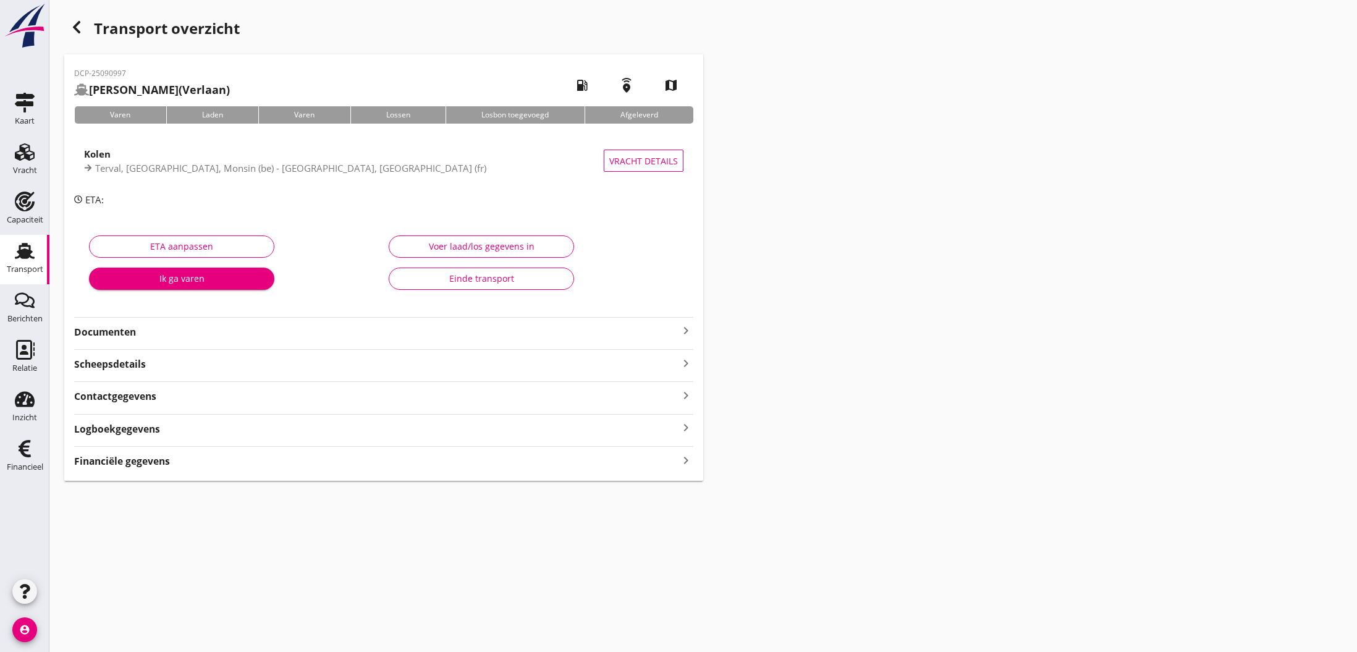
click at [685, 327] on icon "keyboard_arrow_right" at bounding box center [686, 330] width 15 height 15
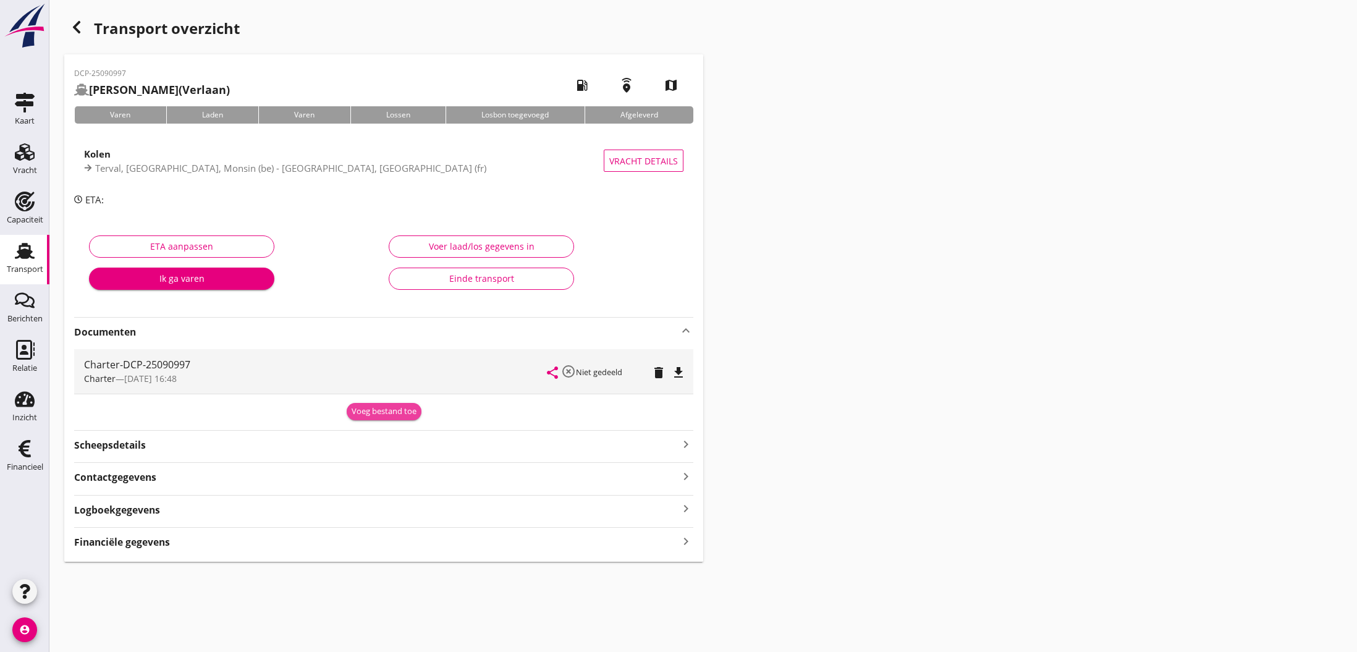
click at [401, 414] on div "Voeg bestand toe" at bounding box center [384, 411] width 65 height 12
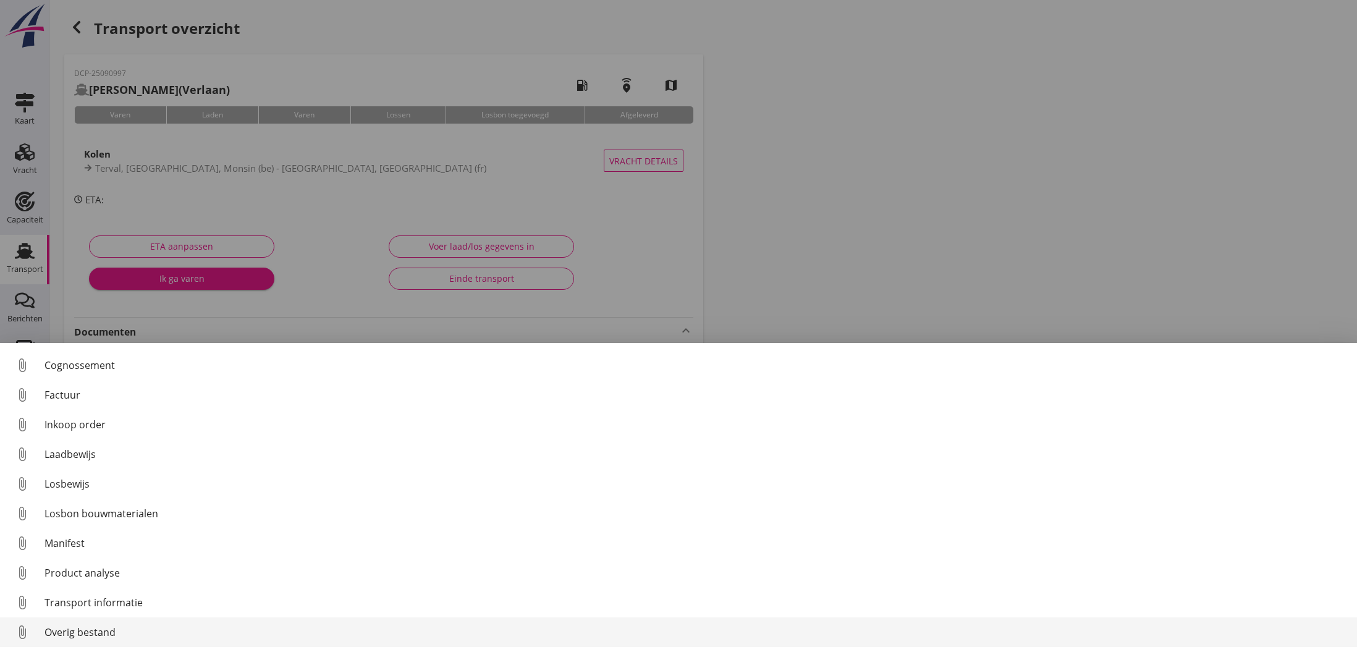
scroll to position [57, 0]
click at [67, 632] on div "Overig bestand" at bounding box center [695, 632] width 1303 height 15
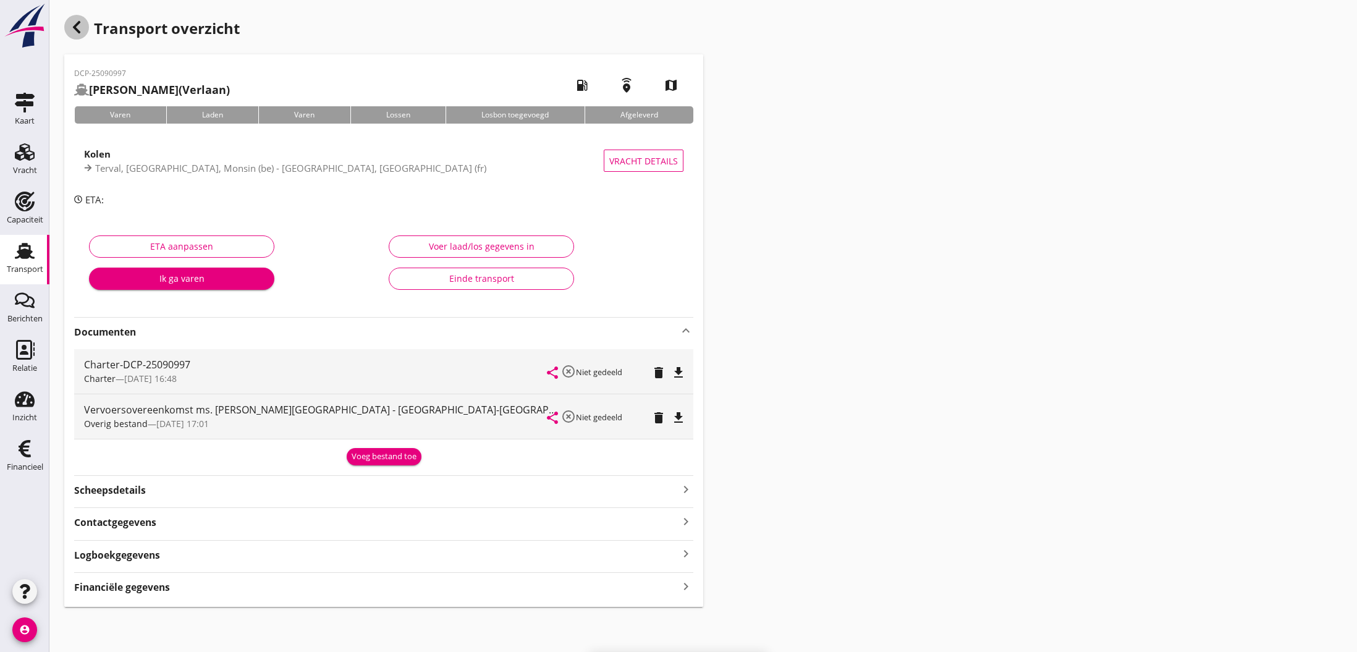
click at [74, 27] on use "button" at bounding box center [76, 27] width 7 height 12
